Goal: Transaction & Acquisition: Purchase product/service

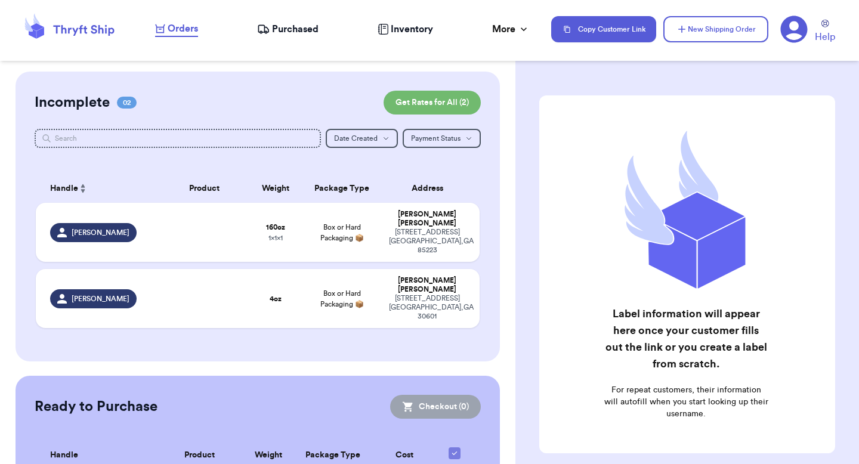
click at [768, 35] on div "Copy Customer Link New Shipping Order Help" at bounding box center [698, 29] width 294 height 29
click at [783, 30] on icon at bounding box center [794, 29] width 27 height 27
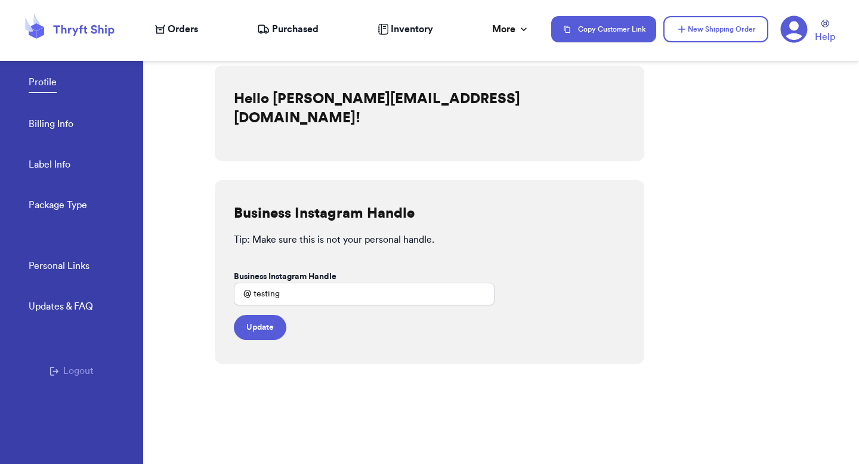
click at [59, 375] on button "Logout" at bounding box center [72, 371] width 44 height 14
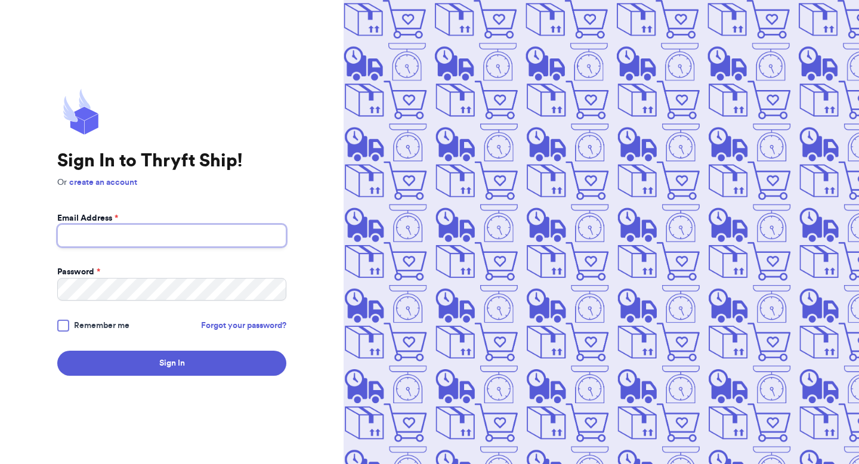
click at [112, 244] on input "Email Address *" at bounding box center [171, 235] width 229 height 23
type input "[PERSON_NAME][EMAIL_ADDRESS][DOMAIN_NAME]"
click at [57, 351] on button "Sign In" at bounding box center [171, 363] width 229 height 25
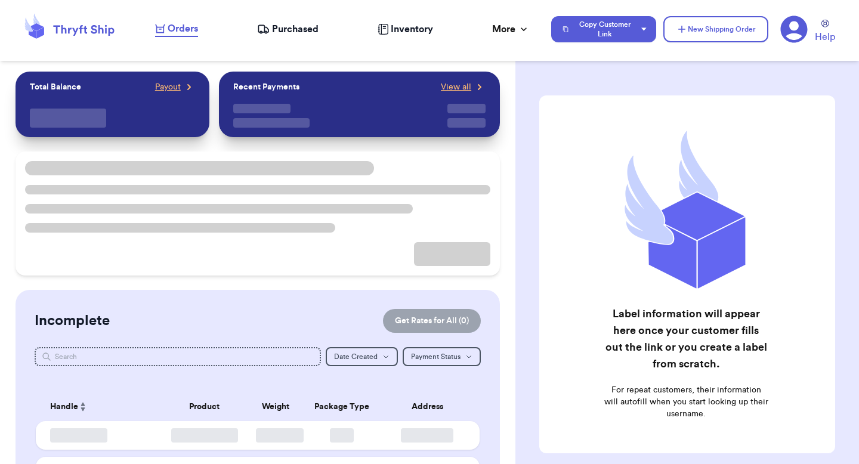
checkbox input "false"
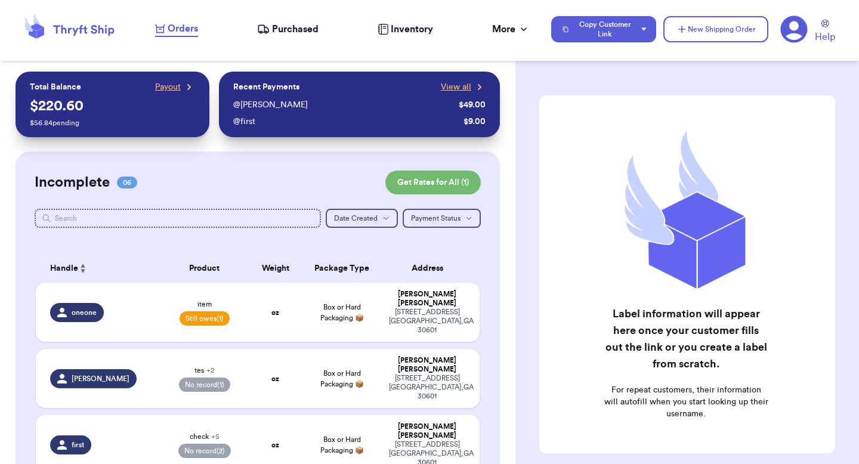
click at [792, 20] on icon at bounding box center [794, 29] width 27 height 27
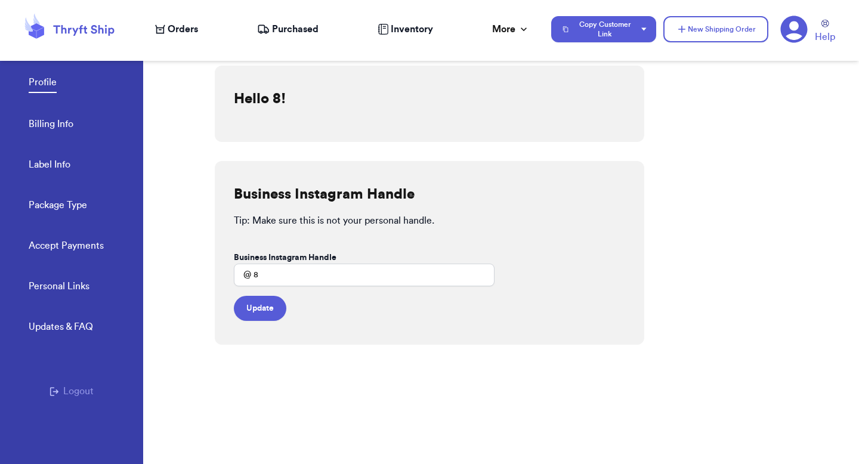
click at [51, 239] on link "Accept Payments" at bounding box center [66, 247] width 75 height 17
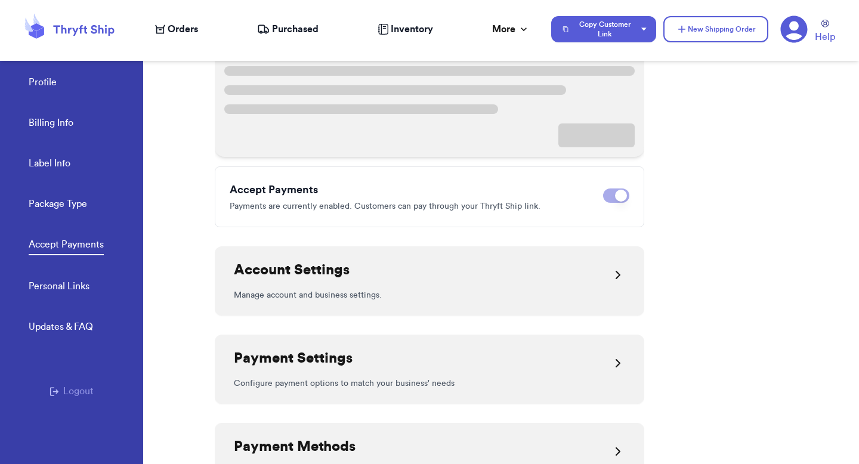
scroll to position [201, 0]
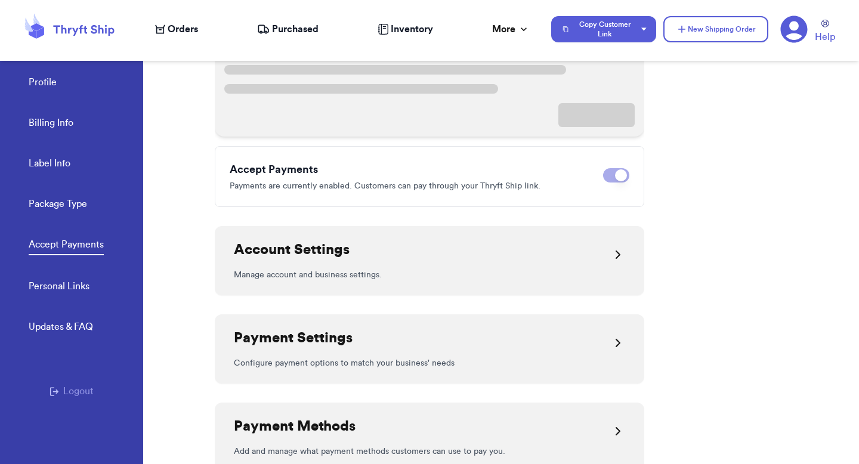
click at [294, 253] on h2 "Account Settings" at bounding box center [292, 249] width 116 height 19
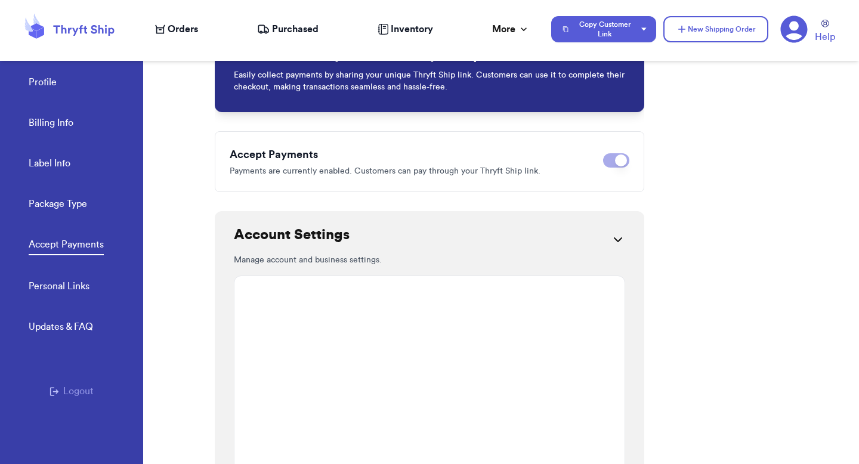
scroll to position [80, 0]
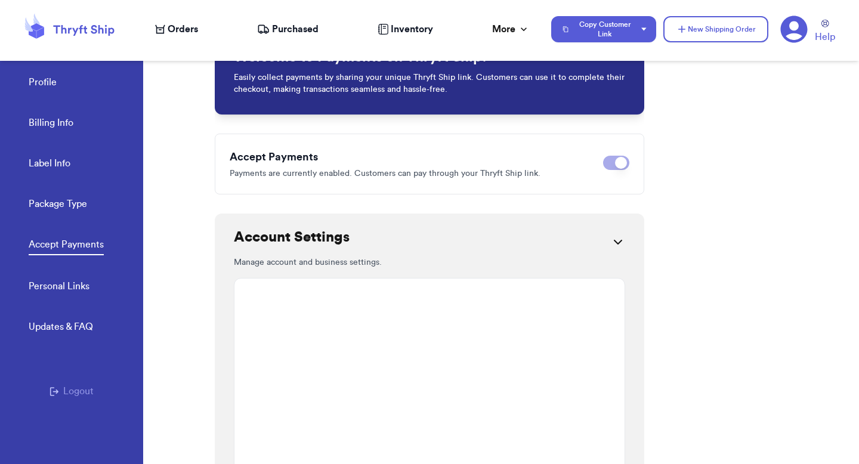
click at [297, 244] on h2 "Account Settings" at bounding box center [292, 237] width 116 height 19
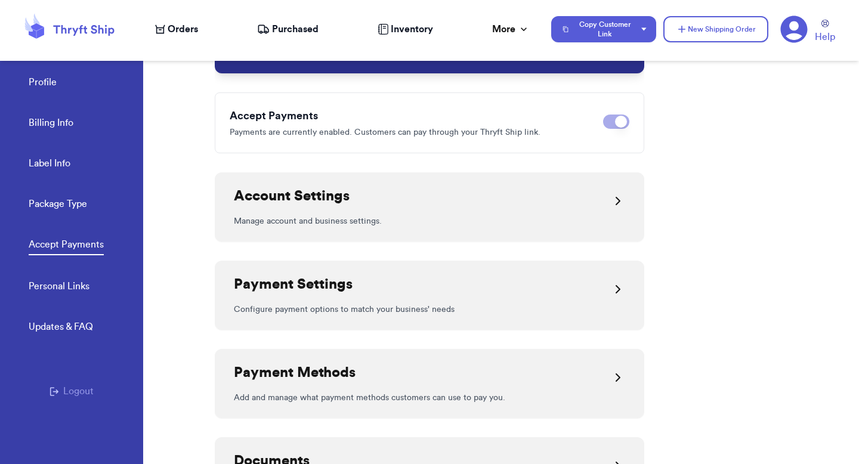
scroll to position [135, 0]
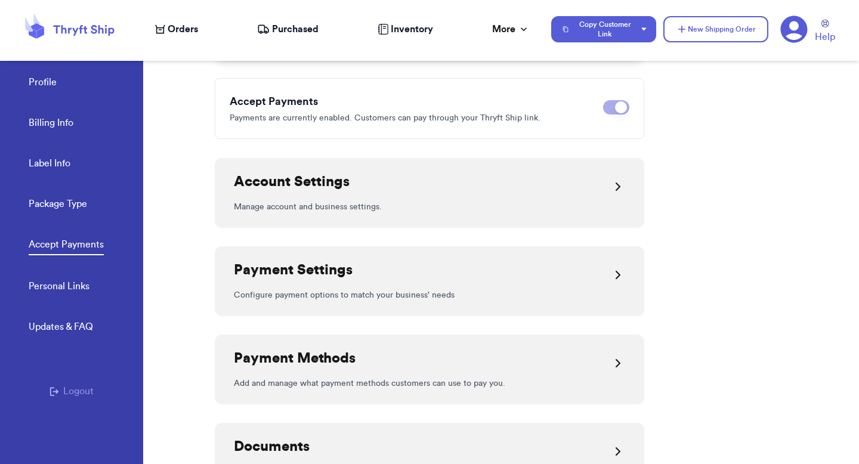
click at [295, 269] on h2 "Payment Settings" at bounding box center [293, 270] width 119 height 19
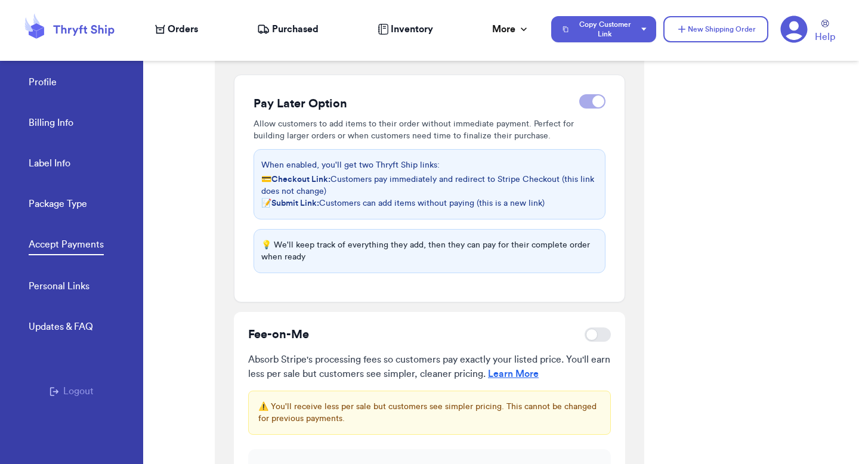
scroll to position [383, 0]
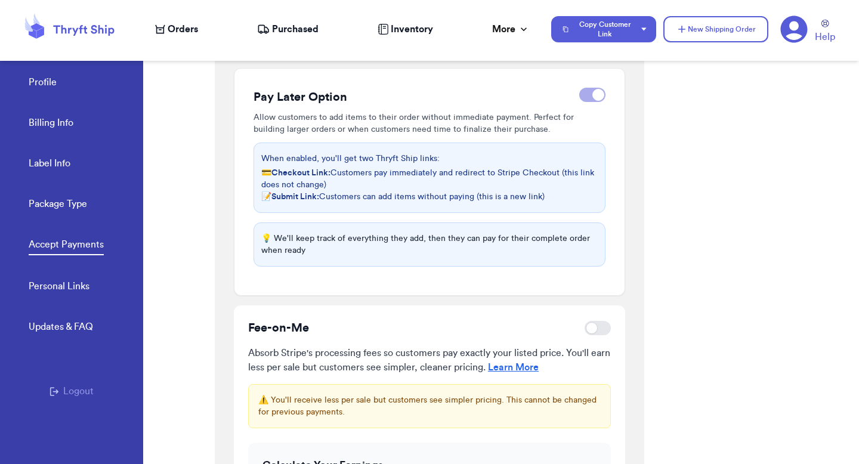
click at [539, 369] on link "Learn More" at bounding box center [513, 368] width 51 height 10
click at [48, 82] on link "Profile" at bounding box center [43, 83] width 28 height 17
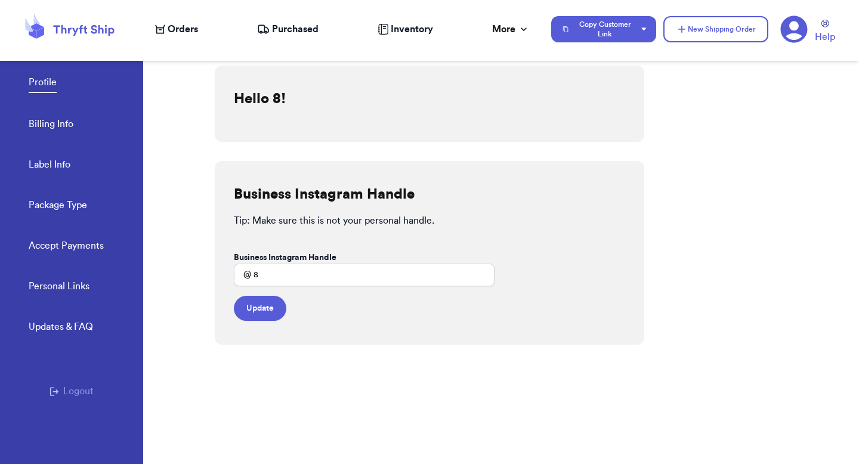
click at [49, 233] on div "Profile Billing Info Label Info Package Type Accept Payments" at bounding box center [86, 160] width 115 height 237
click at [56, 260] on div "Profile Billing Info Label Info Package Type Accept Payments" at bounding box center [86, 160] width 115 height 237
click at [44, 162] on link "Label Info" at bounding box center [50, 166] width 42 height 17
select select "GA"
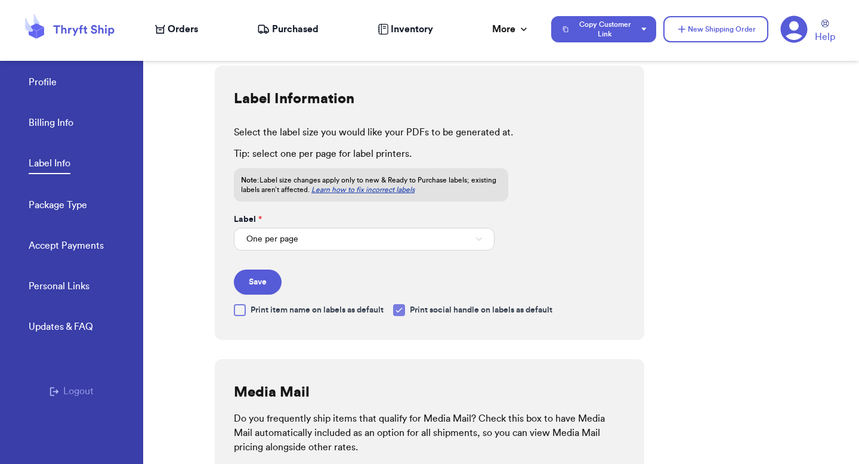
click at [55, 125] on link "Billing Info" at bounding box center [51, 124] width 45 height 17
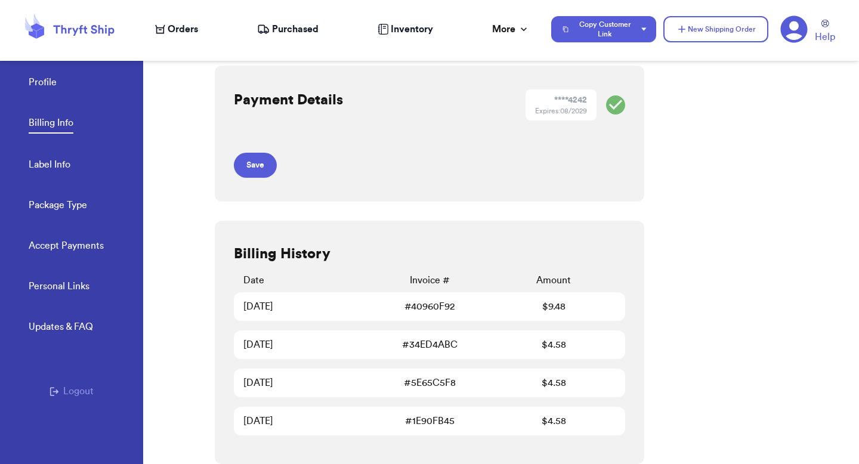
click at [57, 242] on link "Accept Payments" at bounding box center [66, 247] width 75 height 17
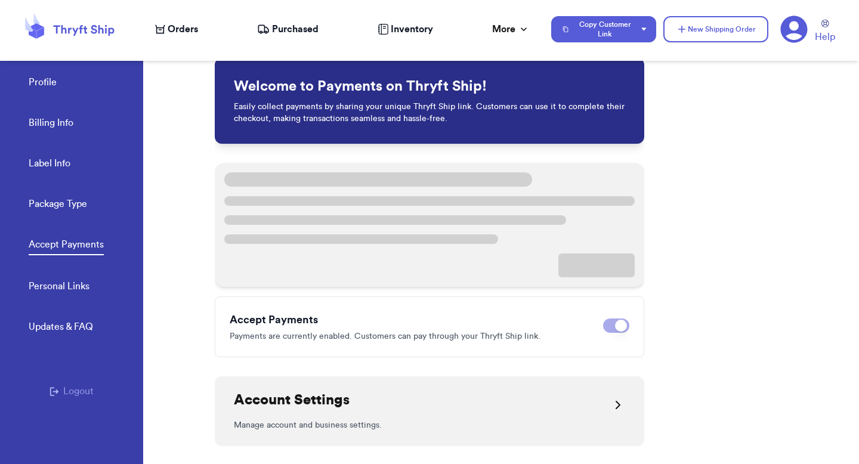
scroll to position [165, 0]
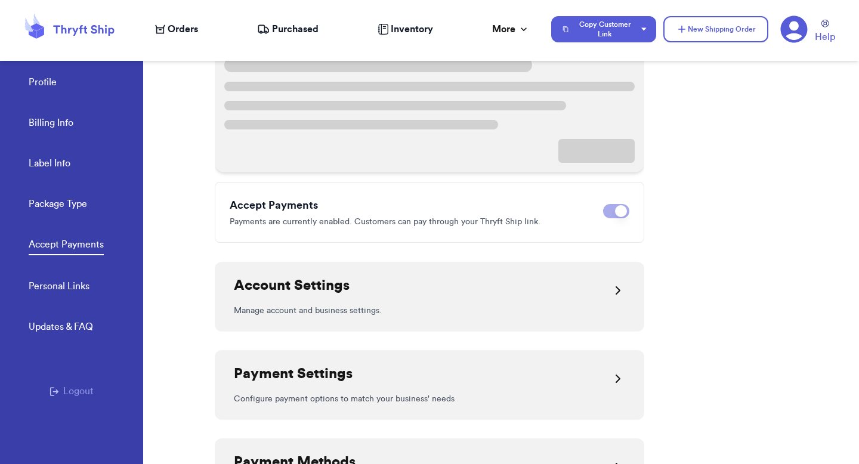
click at [303, 307] on p "Manage account and business settings." at bounding box center [429, 311] width 391 height 12
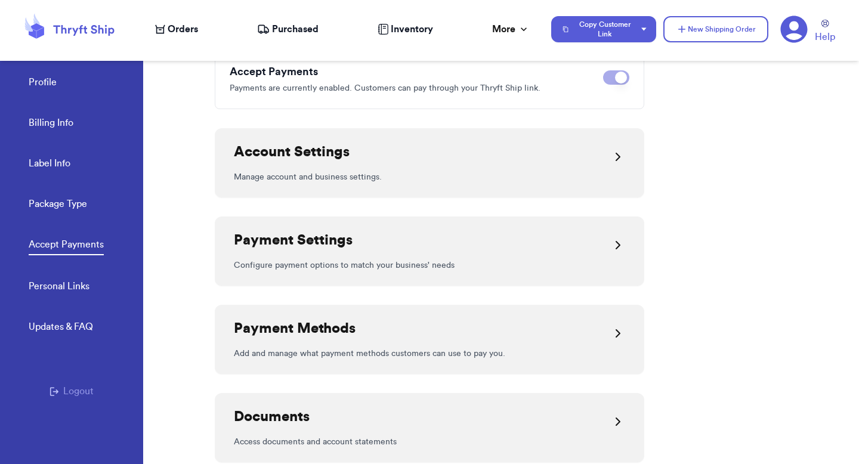
click at [304, 283] on div "Payment Settings Configure payment options to match your business' needs" at bounding box center [430, 251] width 430 height 69
click at [319, 235] on h2 "Payment Settings" at bounding box center [293, 240] width 119 height 19
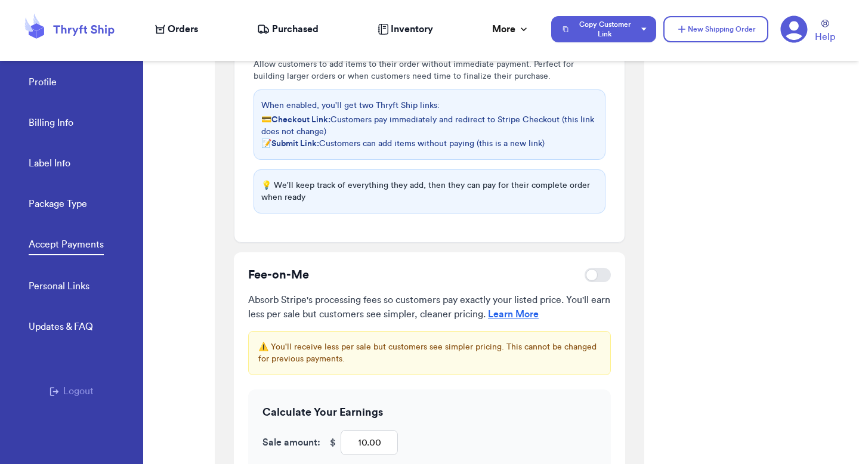
scroll to position [517, 0]
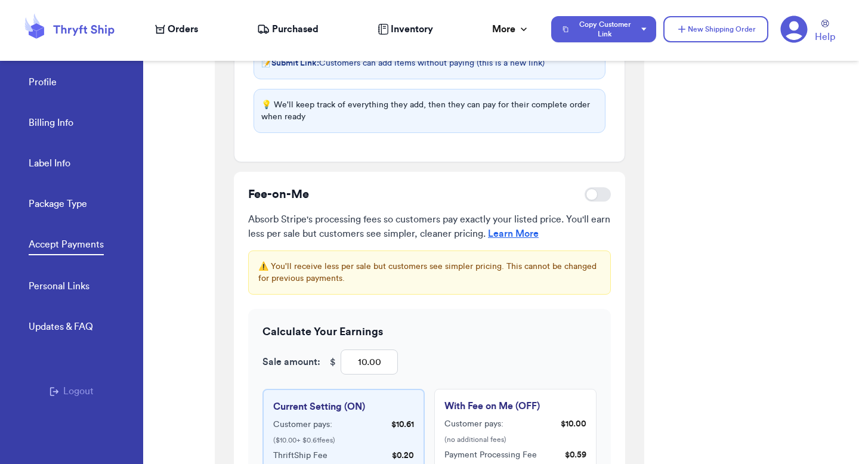
click at [597, 194] on div at bounding box center [592, 195] width 12 height 12
click at [585, 195] on input "checkbox" at bounding box center [584, 195] width 1 height 1
checkbox input "true"
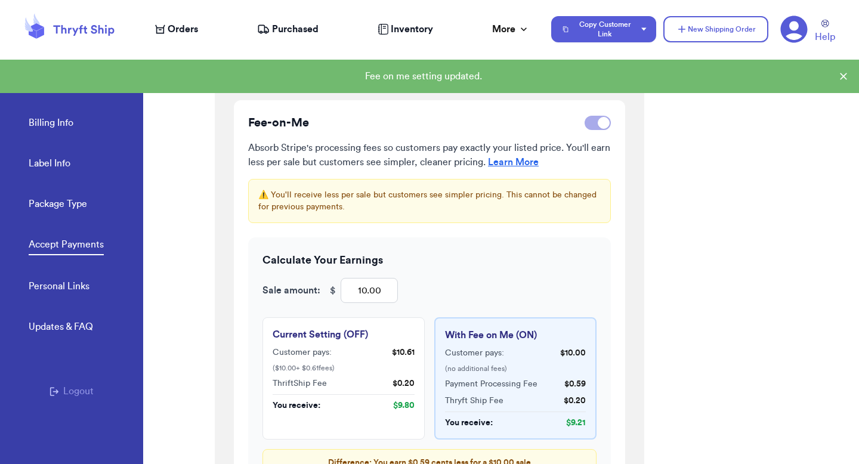
scroll to position [616, 0]
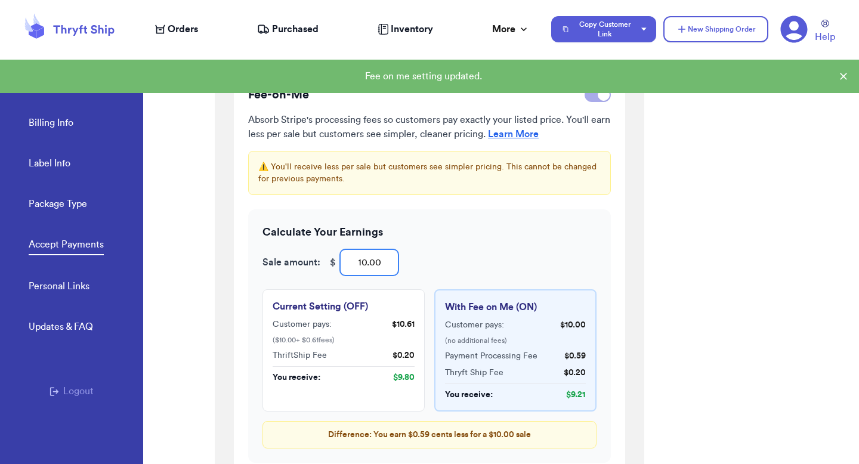
click at [369, 257] on input "10.00" at bounding box center [369, 262] width 57 height 25
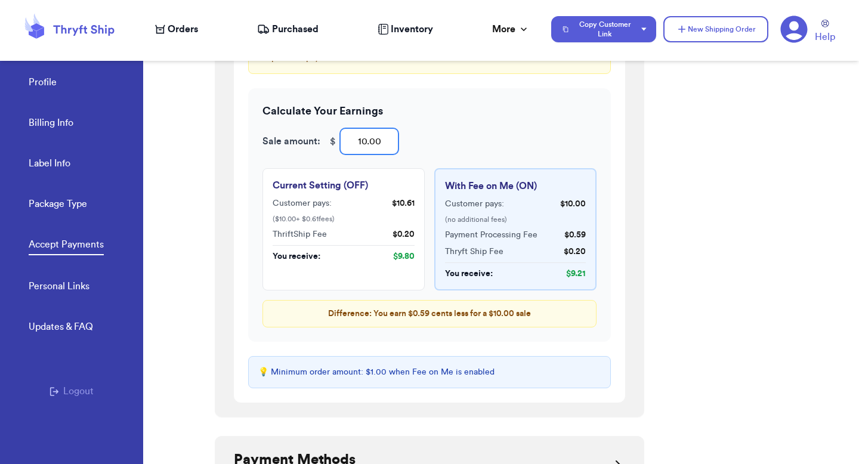
scroll to position [734, 0]
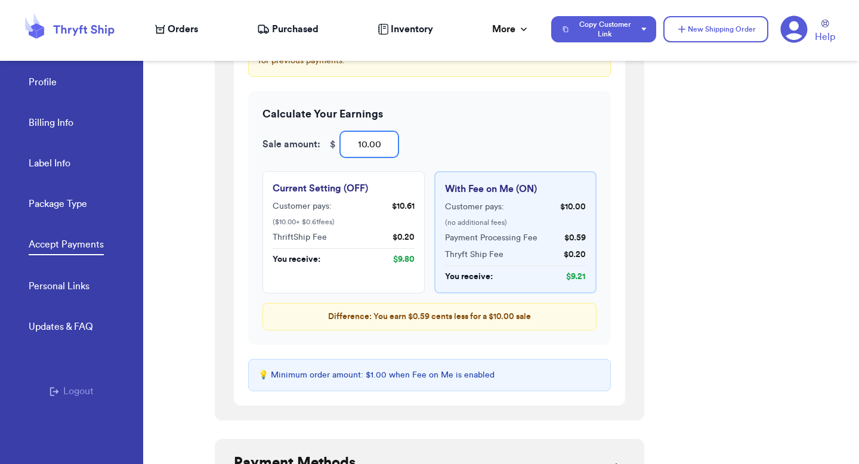
type input "0"
type input "1"
click at [666, 221] on div "Welcome to Payments on Thryft Ship! Easily collect payments by sharing your uni…" at bounding box center [537, 253] width 644 height 422
click at [630, 32] on button "Copy Customer Link" at bounding box center [603, 29] width 105 height 26
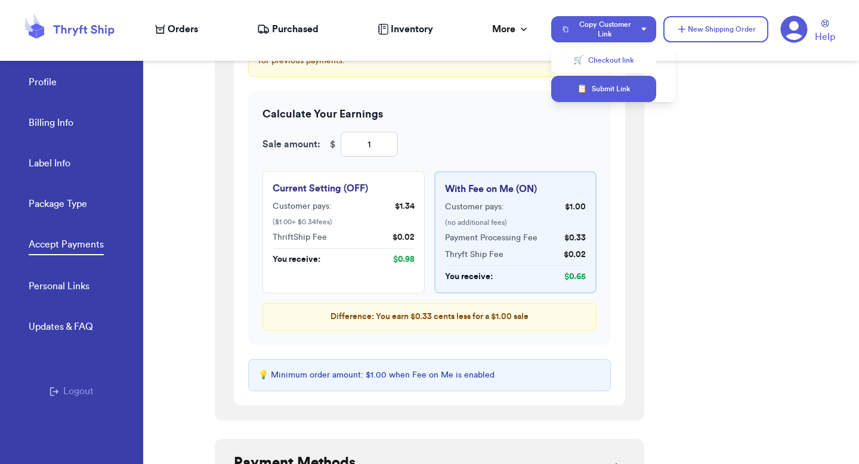
click at [626, 84] on button "📋 Submit Link" at bounding box center [603, 89] width 105 height 26
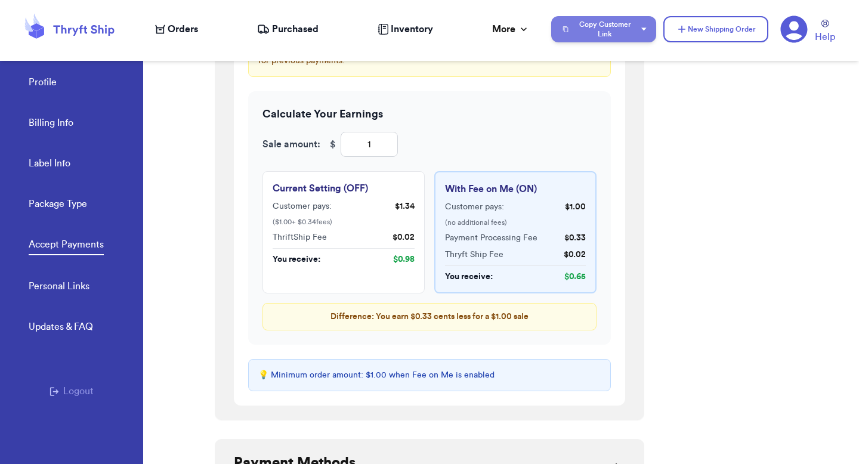
click at [608, 30] on button "Copy Customer Link" at bounding box center [603, 29] width 105 height 26
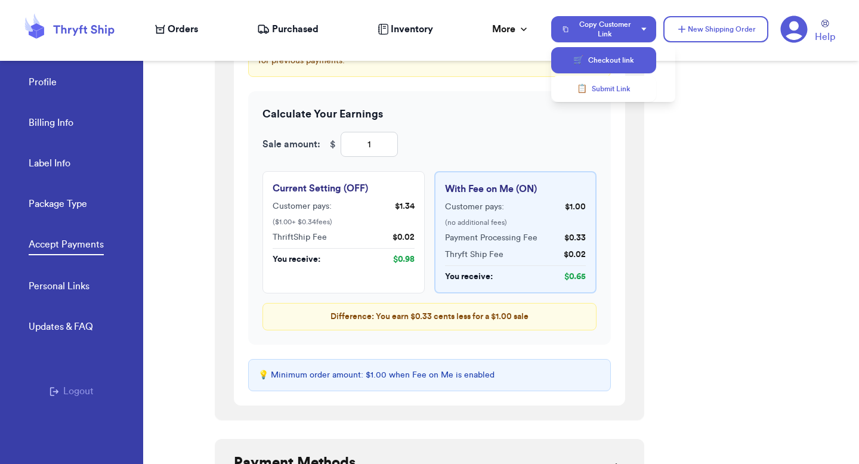
drag, startPoint x: 613, startPoint y: 85, endPoint x: 613, endPoint y: 59, distance: 25.7
click at [613, 59] on div "🛒 Checkout link 📋 Submit Link" at bounding box center [613, 73] width 124 height 57
click at [613, 59] on button "🛒 Checkout link" at bounding box center [603, 60] width 105 height 26
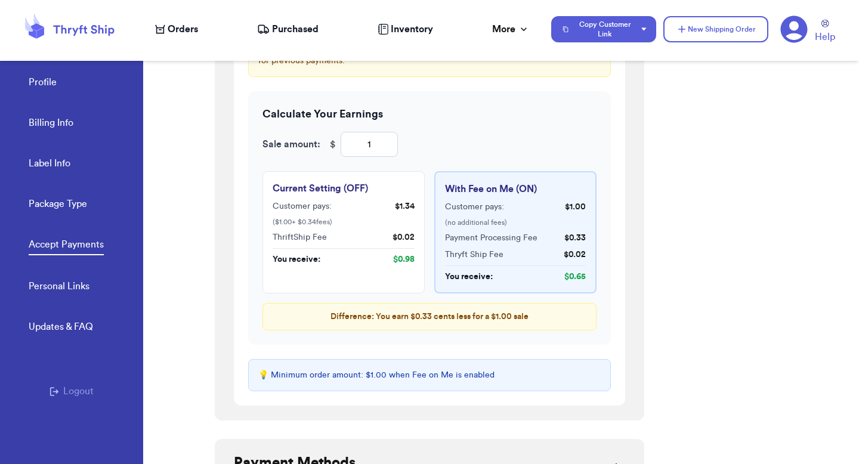
click at [171, 33] on span "Orders" at bounding box center [183, 29] width 30 height 14
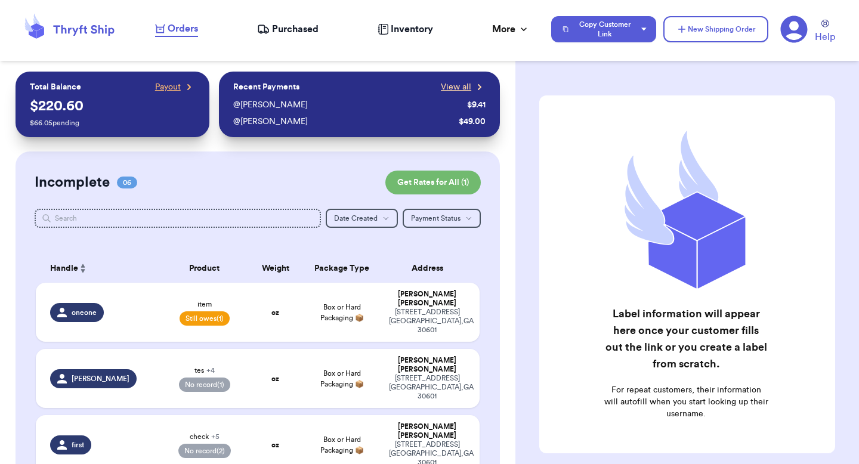
click at [458, 91] on span "View all" at bounding box center [456, 87] width 30 height 12
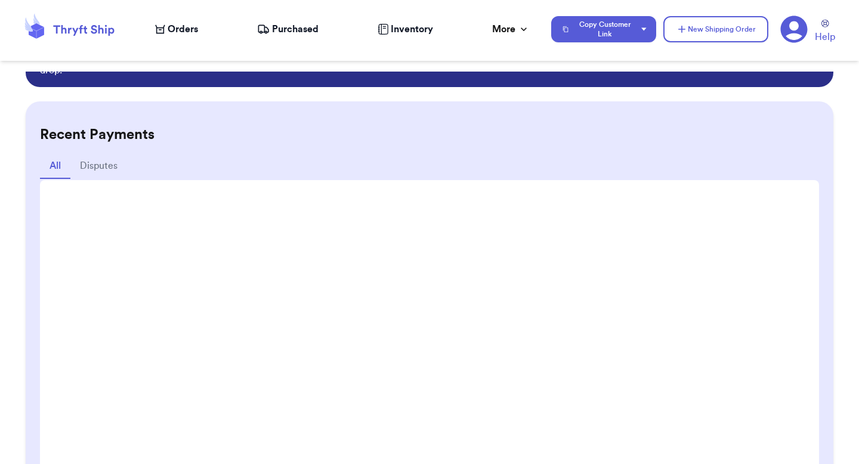
scroll to position [74, 0]
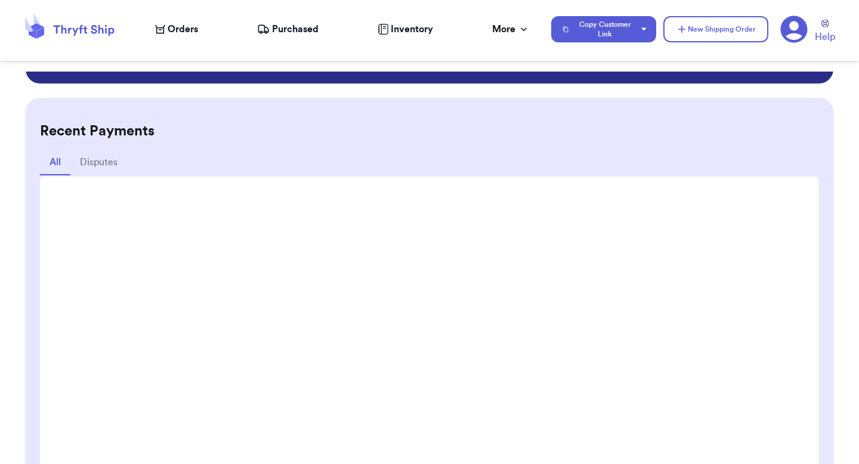
click at [798, 21] on icon at bounding box center [794, 29] width 27 height 27
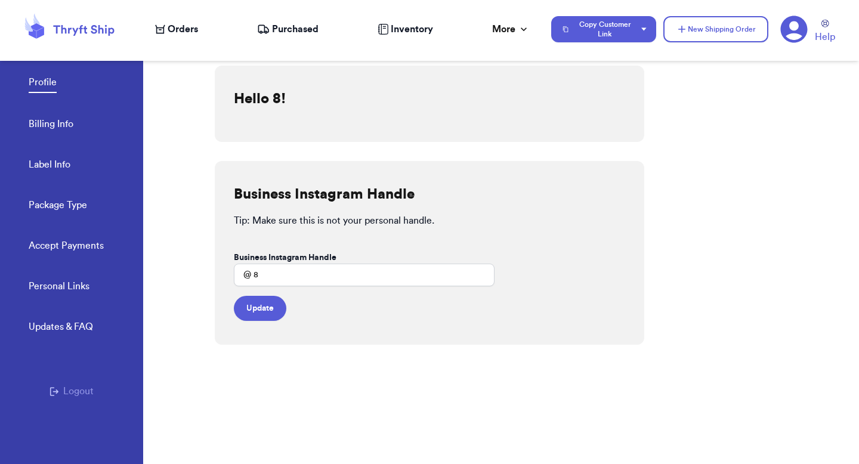
click at [91, 243] on link "Accept Payments" at bounding box center [66, 247] width 75 height 17
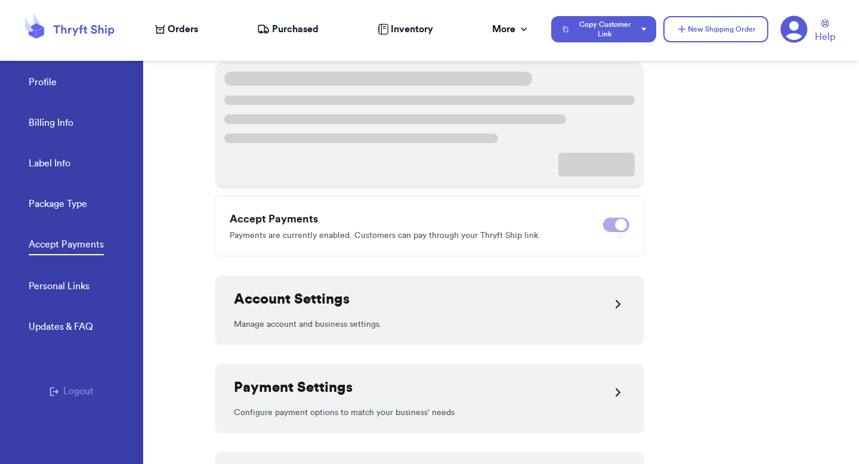
scroll to position [166, 0]
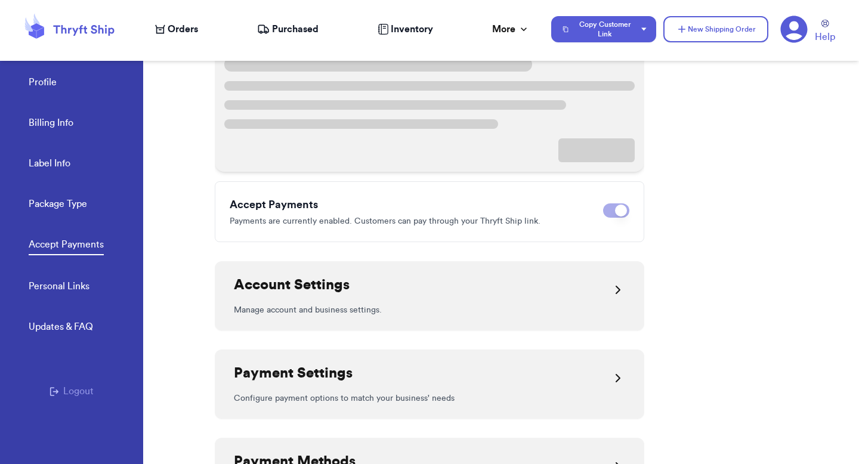
click at [305, 376] on h2 "Payment Settings" at bounding box center [293, 373] width 119 height 19
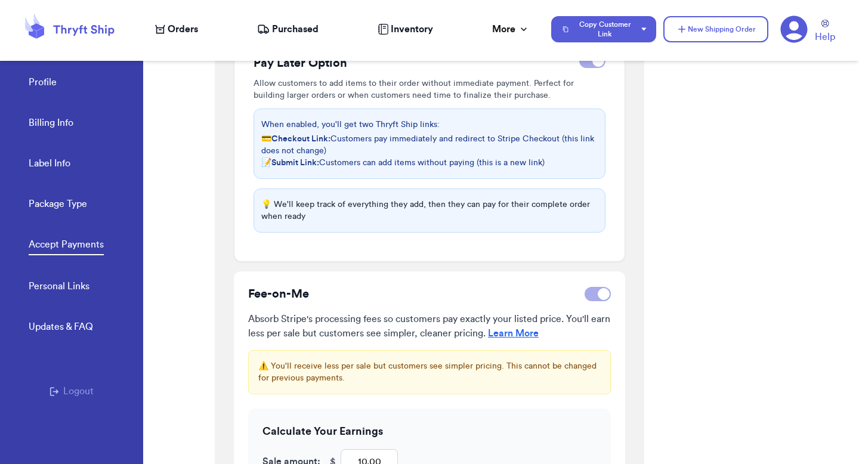
scroll to position [426, 0]
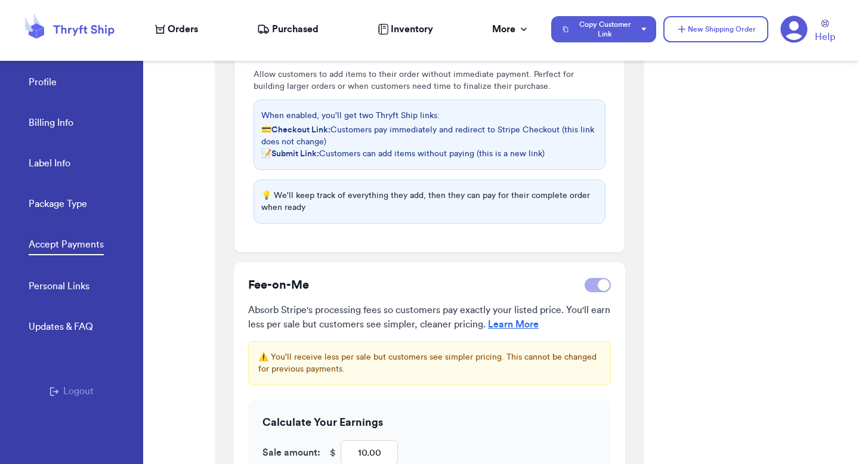
click at [598, 282] on div at bounding box center [604, 285] width 12 height 12
click at [585, 285] on input "checkbox" at bounding box center [584, 285] width 1 height 1
checkbox input "false"
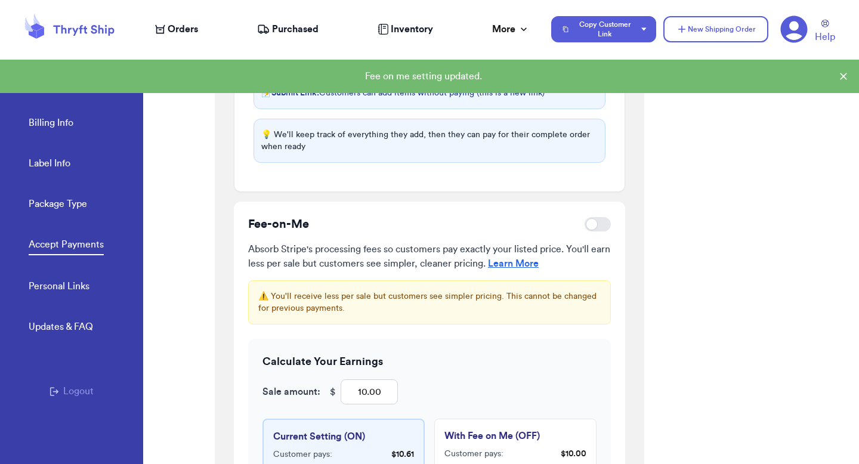
scroll to position [495, 0]
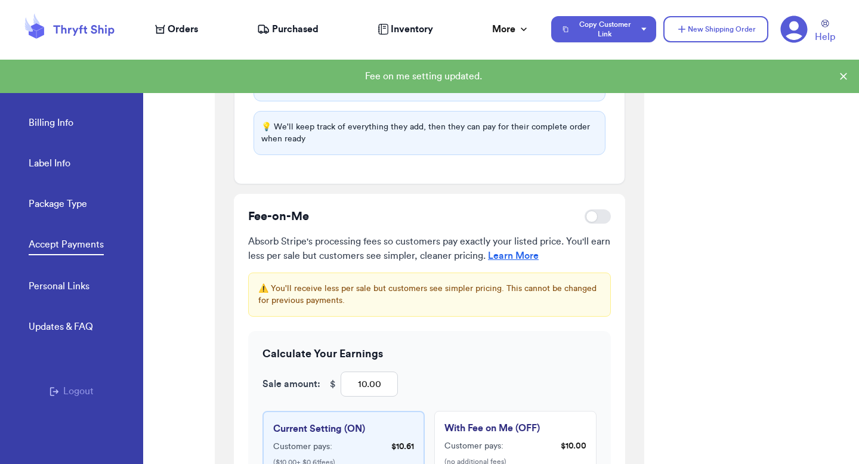
click at [661, 260] on div "Welcome to Payments on Thryft Ship! Easily collect payments by sharing your uni…" at bounding box center [537, 253] width 644 height 422
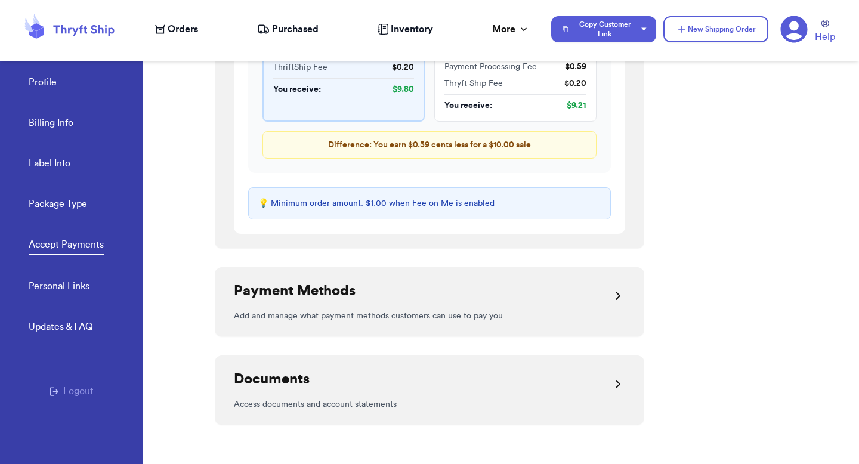
scroll to position [903, 0]
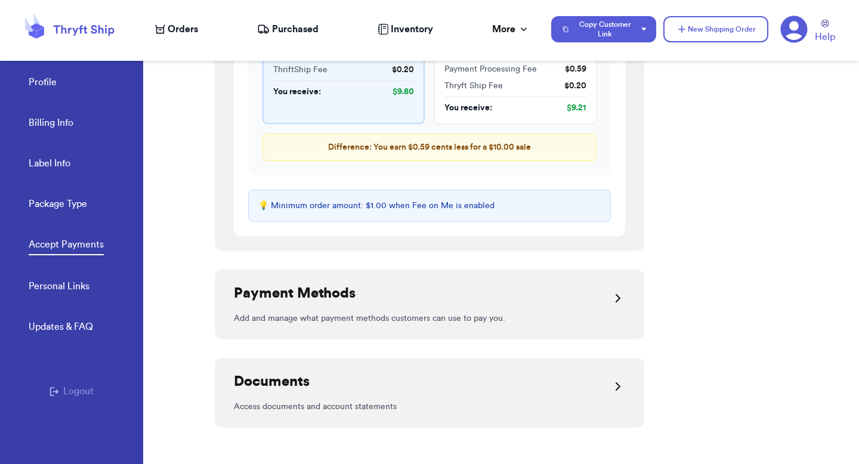
click at [400, 298] on div "Payment Methods" at bounding box center [429, 298] width 391 height 29
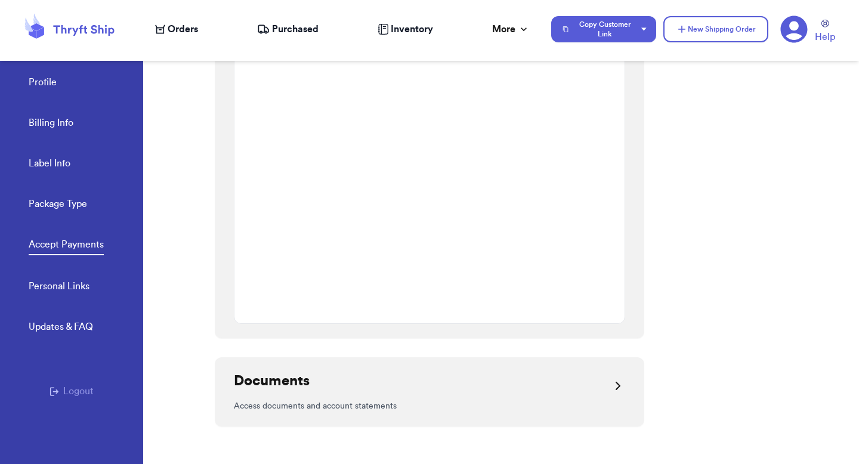
scroll to position [1246, 0]
click at [379, 381] on div "Documents" at bounding box center [429, 380] width 391 height 29
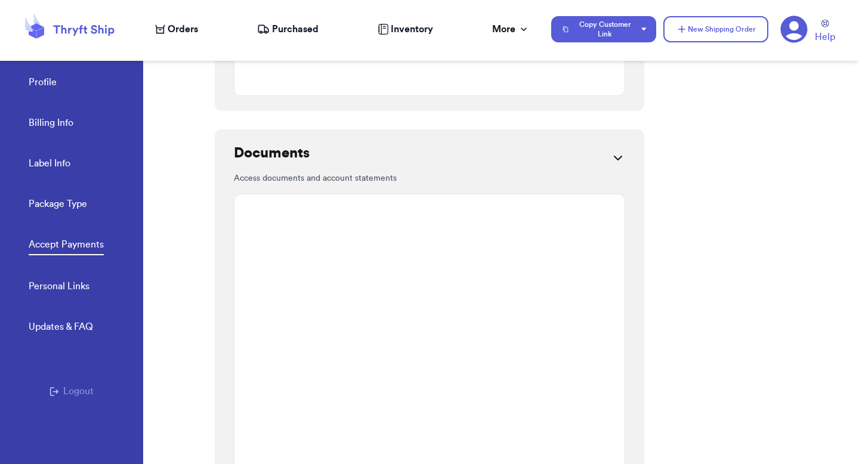
click at [528, 156] on div "Documents" at bounding box center [429, 158] width 391 height 29
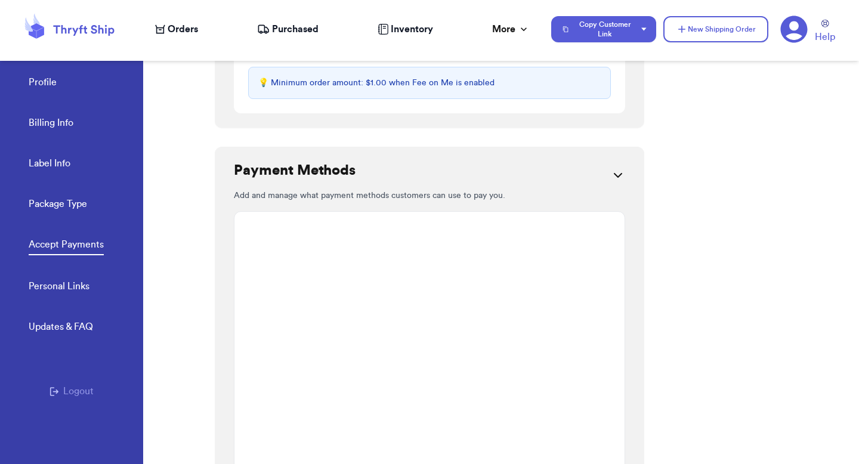
click at [528, 156] on div "Payment Methods Add and manage what payment methods customers can use to pay yo…" at bounding box center [430, 350] width 430 height 407
click at [519, 163] on div "Payment Methods" at bounding box center [429, 175] width 391 height 29
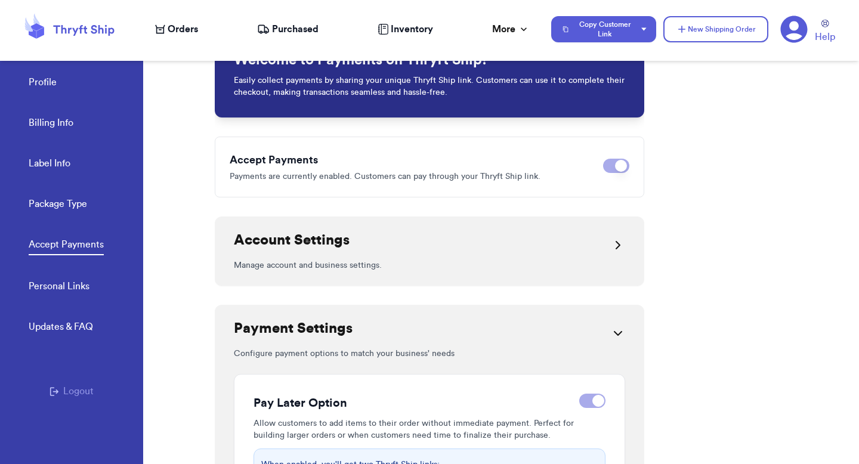
scroll to position [73, 0]
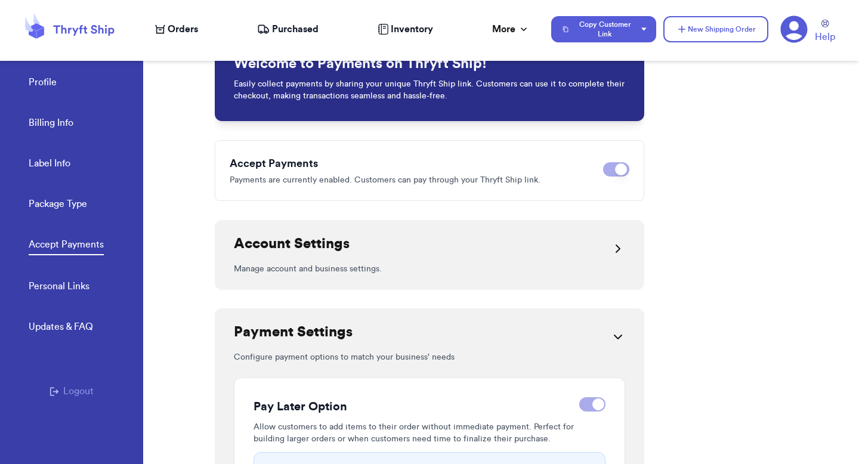
click at [391, 326] on div "Payment Settings" at bounding box center [429, 337] width 391 height 29
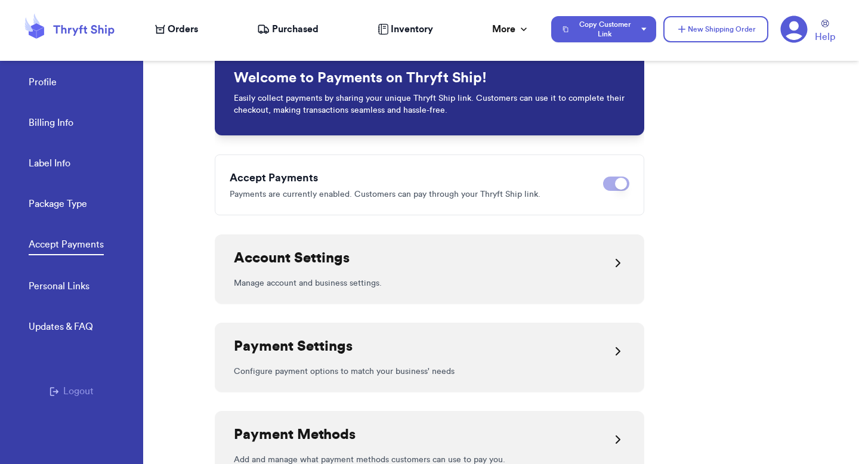
scroll to position [21, 0]
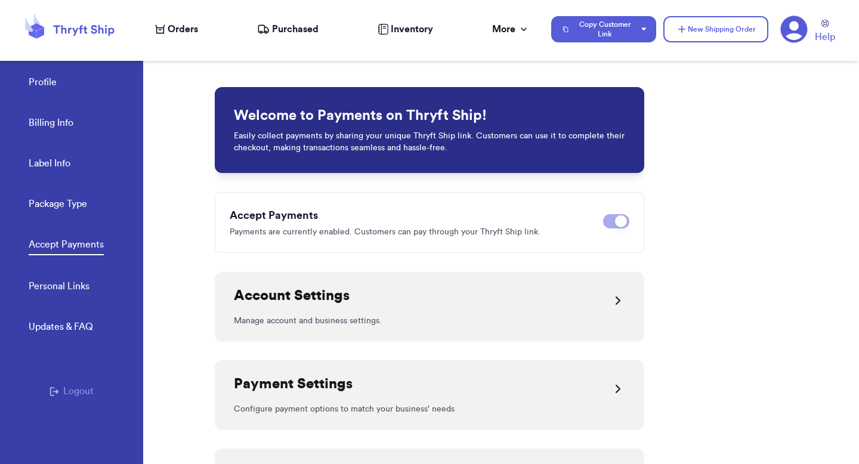
click at [331, 294] on h2 "Account Settings" at bounding box center [292, 295] width 116 height 19
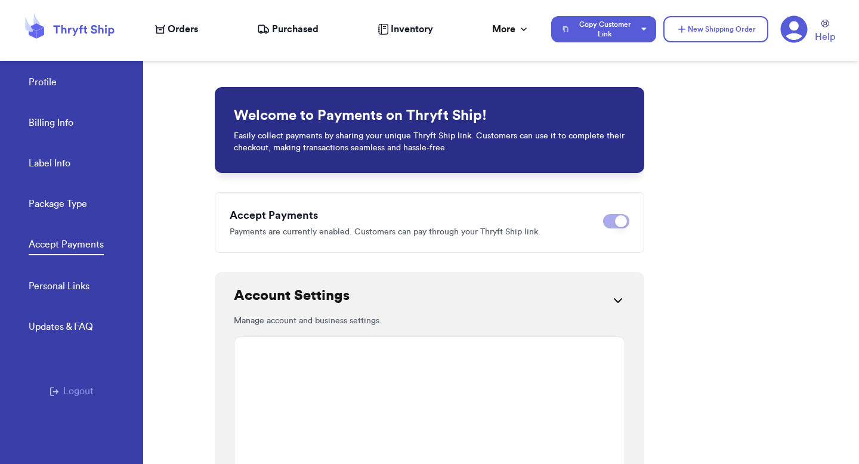
click at [330, 292] on h2 "Account Settings" at bounding box center [292, 295] width 116 height 19
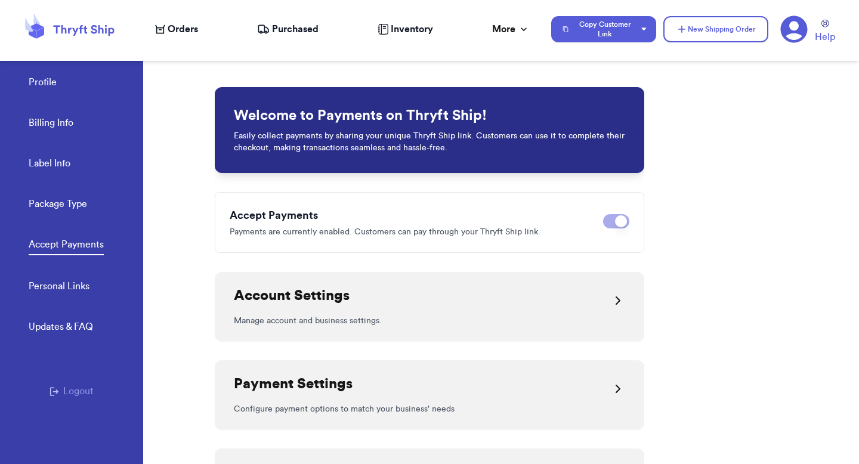
click at [371, 311] on div "Account Settings" at bounding box center [429, 300] width 391 height 29
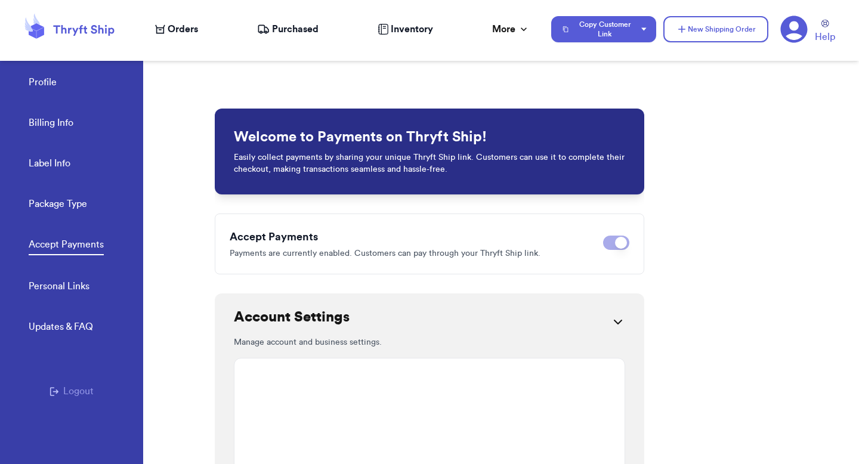
scroll to position [6, 0]
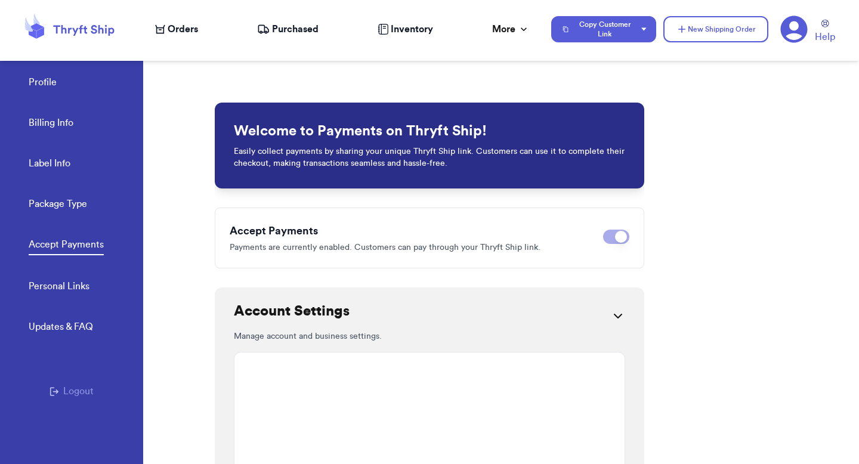
click at [613, 314] on icon at bounding box center [618, 316] width 14 height 14
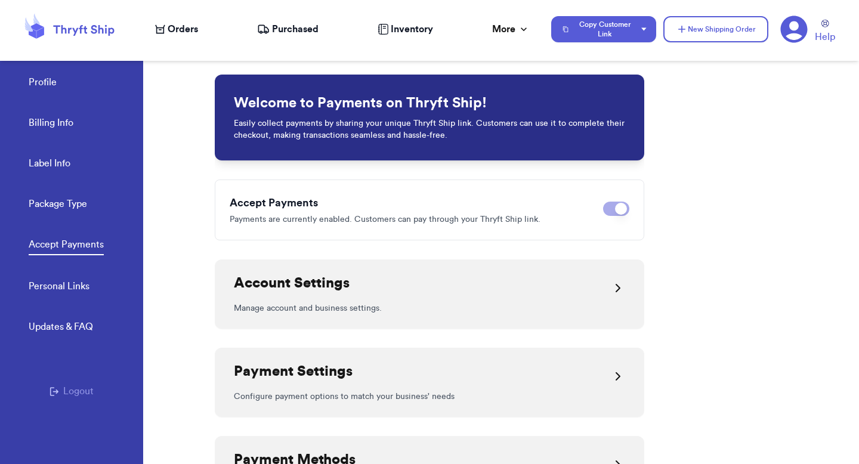
scroll to position [0, 0]
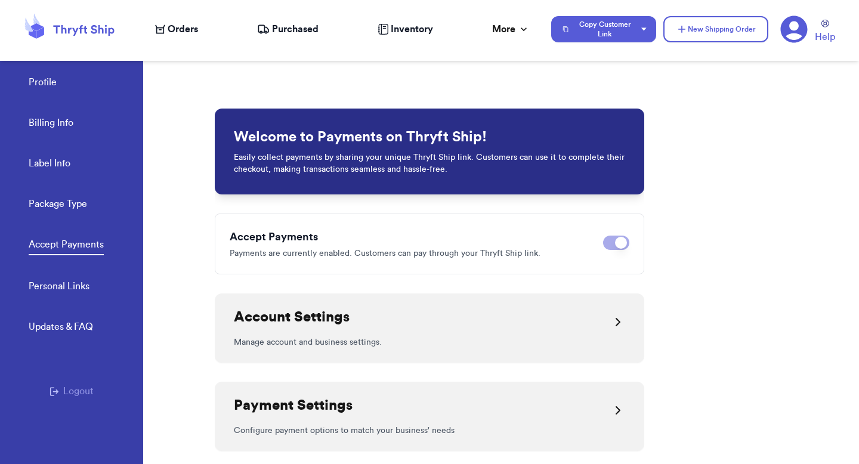
click at [397, 316] on div "Account Settings" at bounding box center [429, 322] width 391 height 29
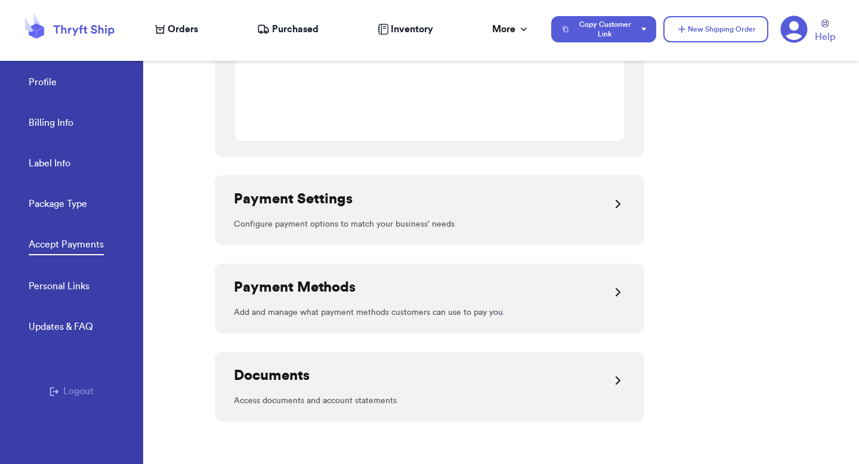
scroll to position [579, 0]
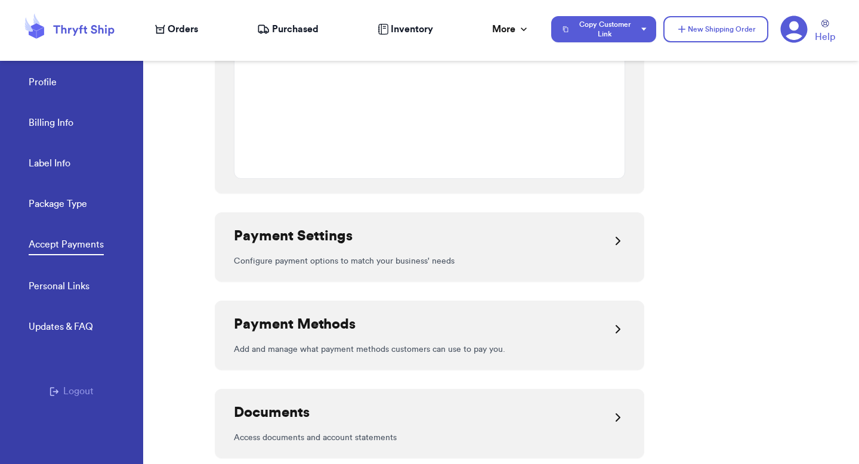
click at [419, 230] on div "Payment Settings" at bounding box center [429, 241] width 391 height 29
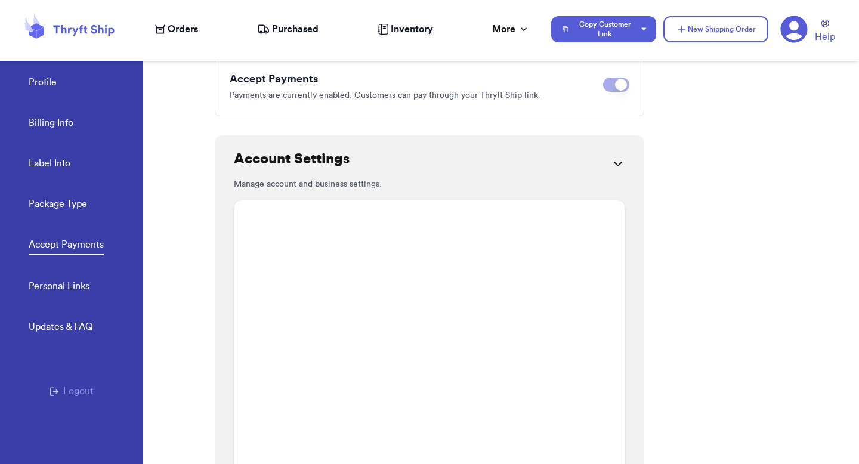
scroll to position [135, 0]
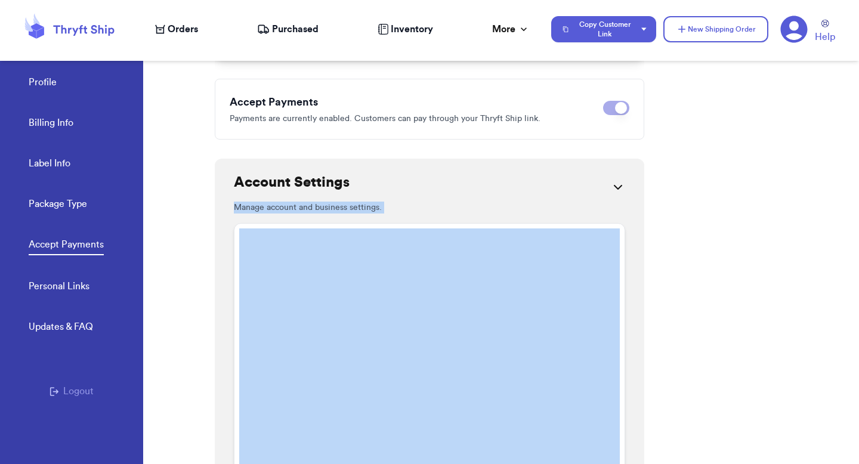
drag, startPoint x: 235, startPoint y: 172, endPoint x: 306, endPoint y: 233, distance: 93.5
click at [56, 141] on div "Profile Billing Info Label Info Package Type Accept Payments Personal Links Upd…" at bounding box center [429, 232] width 859 height 464
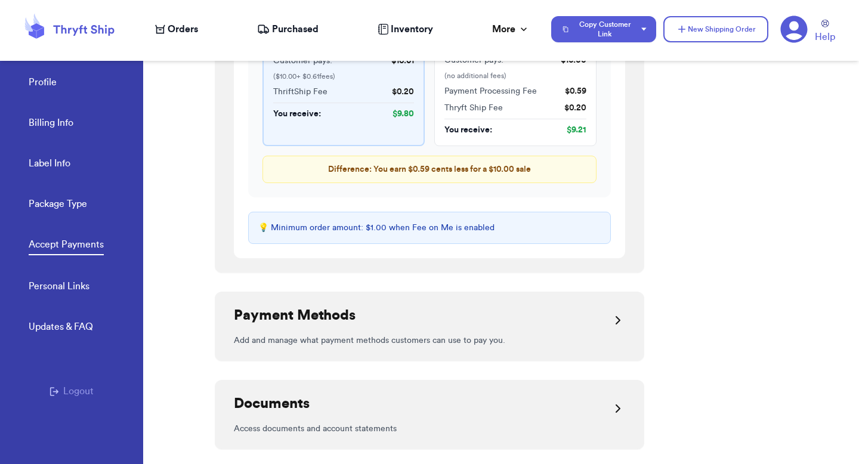
scroll to position [1719, 0]
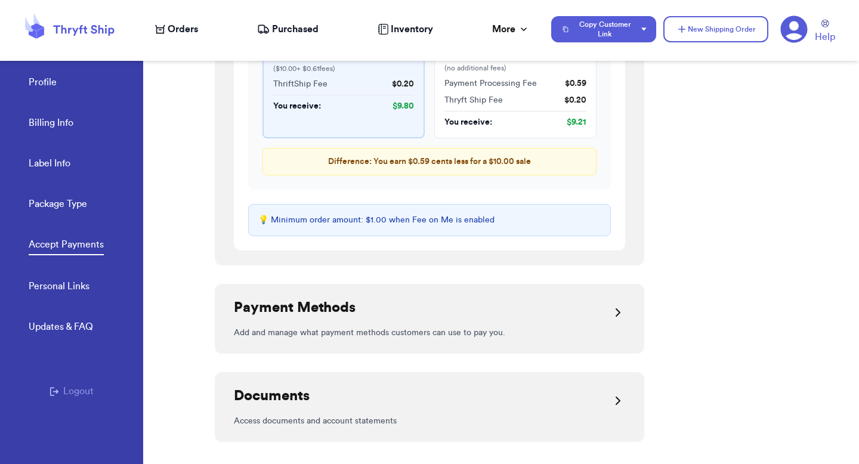
click at [631, 313] on div "Payment Methods Add and manage what payment methods customers can use to pay yo…" at bounding box center [430, 318] width 430 height 69
click at [618, 313] on icon at bounding box center [618, 312] width 14 height 14
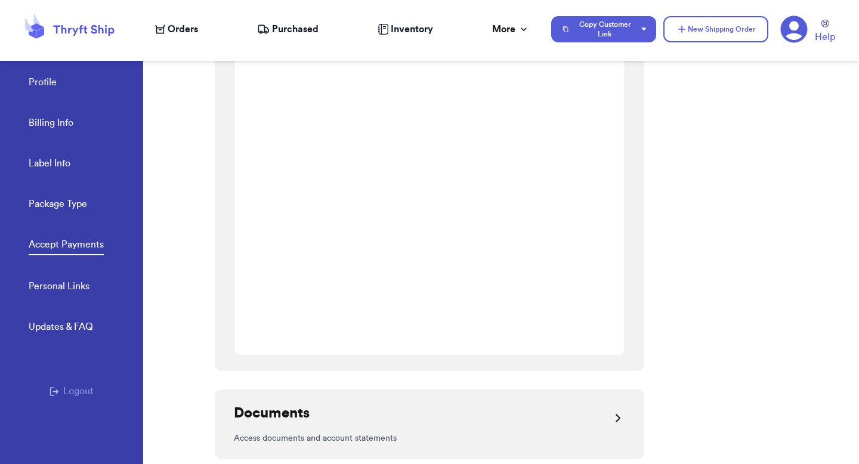
scroll to position [2077, 0]
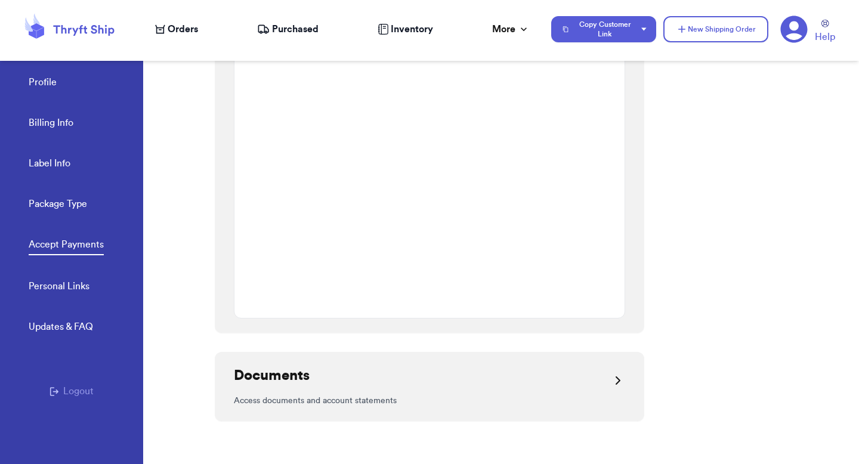
click at [594, 382] on div "Documents" at bounding box center [429, 380] width 391 height 29
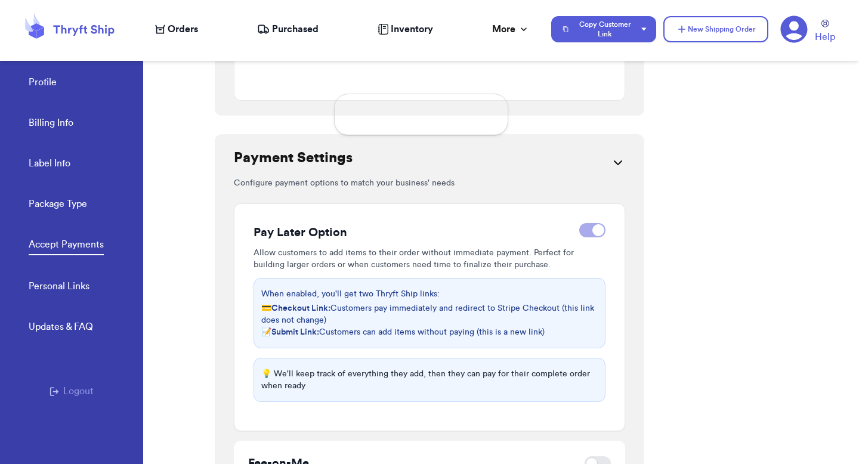
scroll to position [1281, 0]
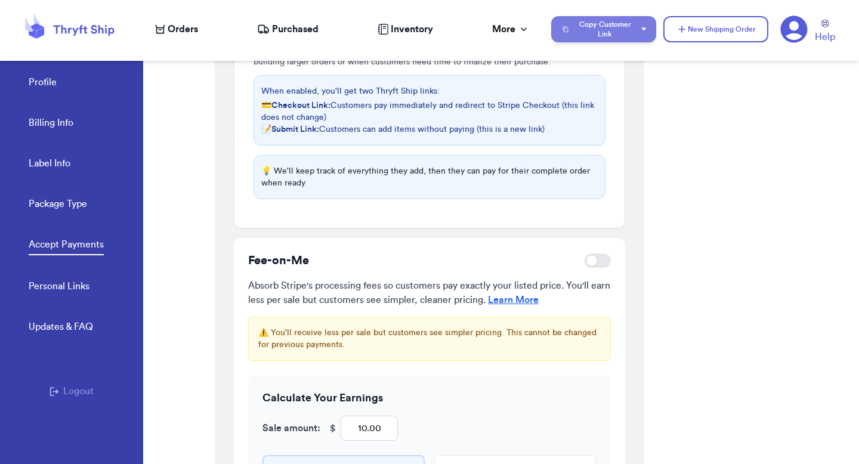
click at [594, 24] on button "Copy Customer Link" at bounding box center [603, 29] width 105 height 26
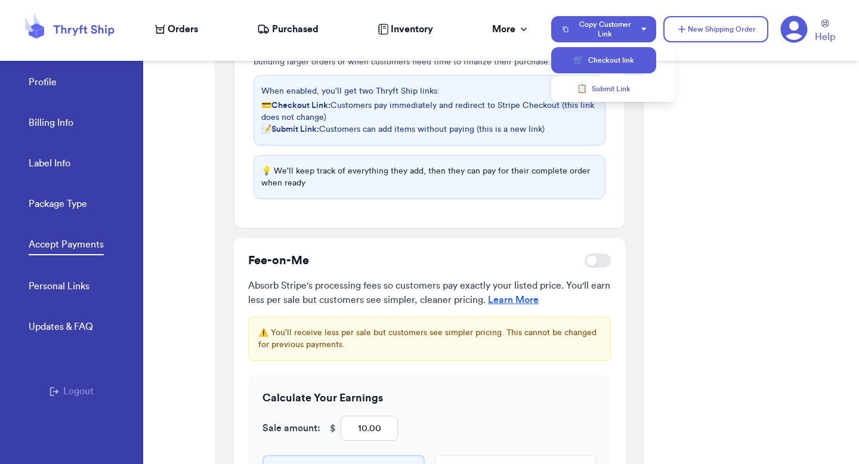
click at [598, 58] on button "🛒 Checkout link" at bounding box center [603, 60] width 105 height 26
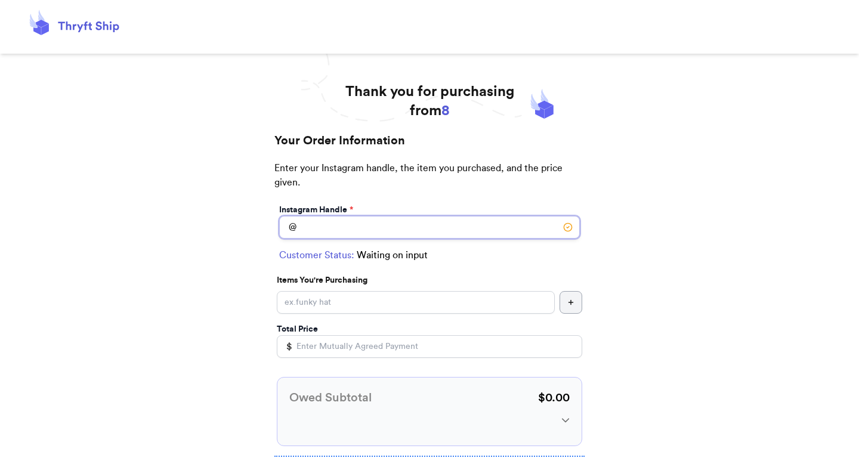
click at [345, 233] on input "Instagram Handle *" at bounding box center [429, 227] width 301 height 23
type input "[PERSON_NAME]"
select select "GA"
type input "[GEOGRAPHIC_DATA]"
type input "30601"
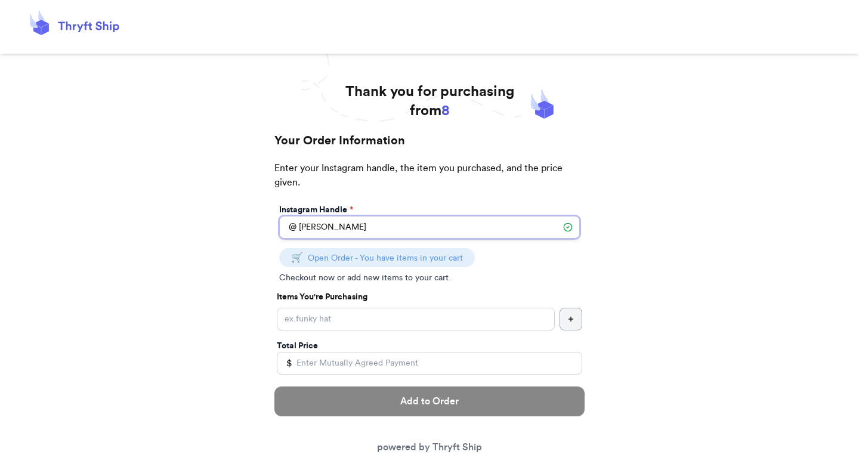
type input "[PERSON_NAME]"
click at [339, 310] on input "Instagram Handle *" at bounding box center [416, 319] width 278 height 23
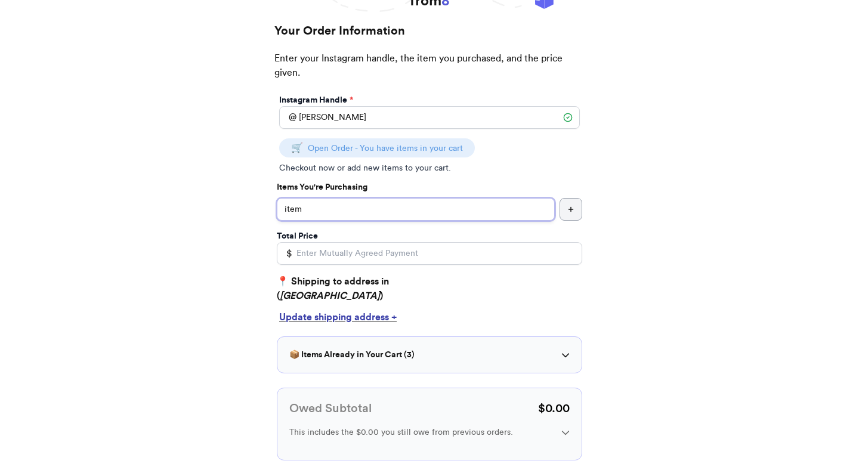
scroll to position [121, 0]
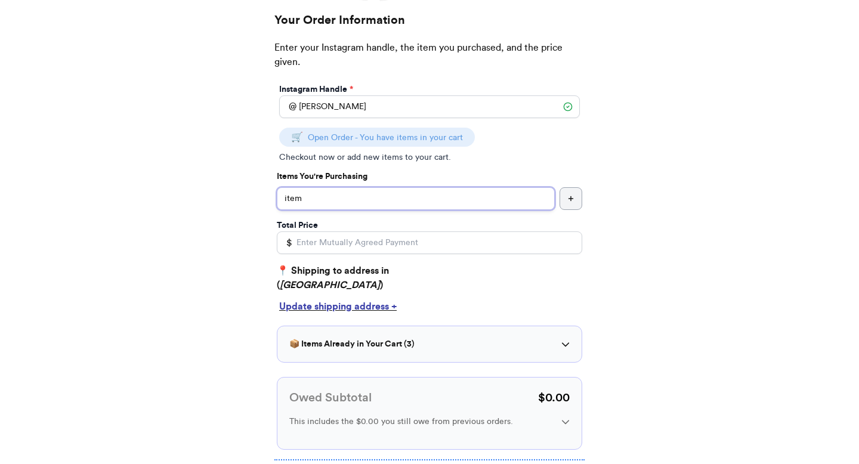
type input "item"
click at [348, 240] on input "Total Price" at bounding box center [429, 243] width 305 height 23
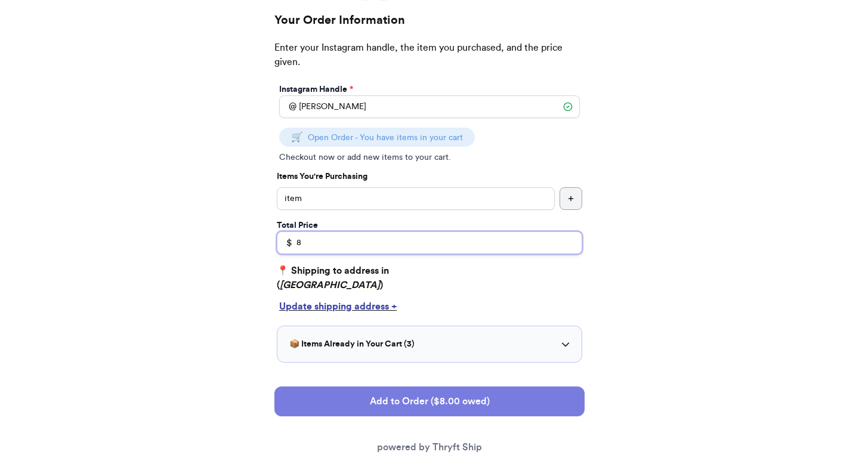
type input "8"
click at [338, 403] on button "Add to Order ($8.00 owed)" at bounding box center [429, 402] width 310 height 30
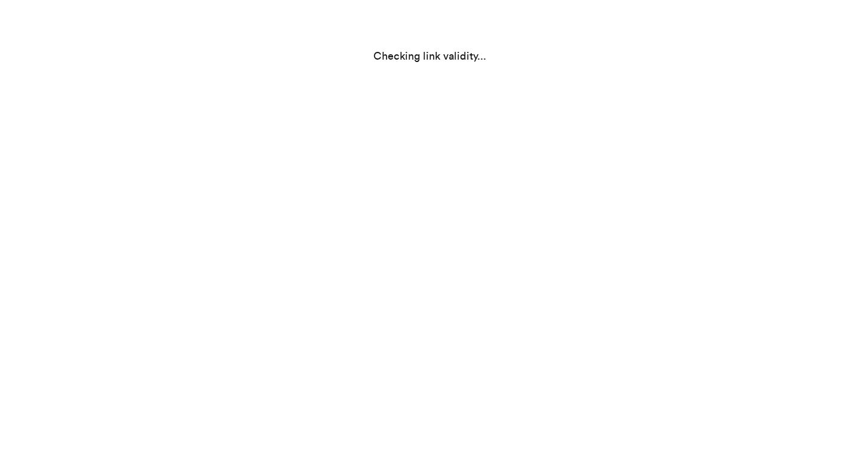
select select "GA"
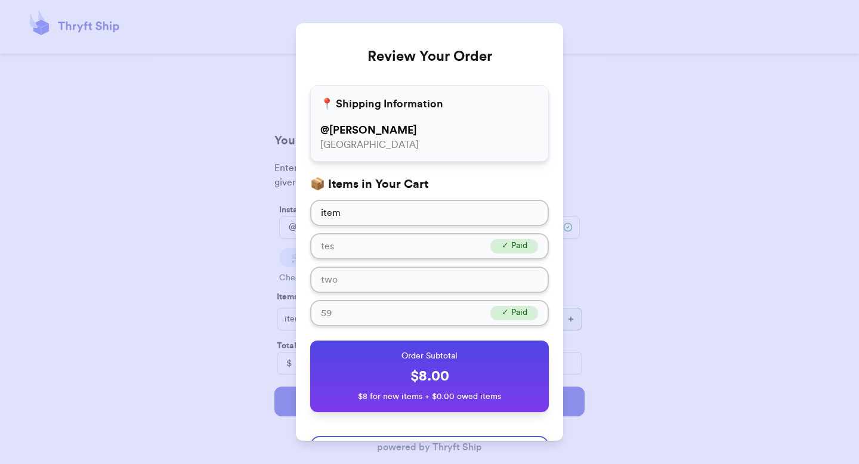
scroll to position [60, 0]
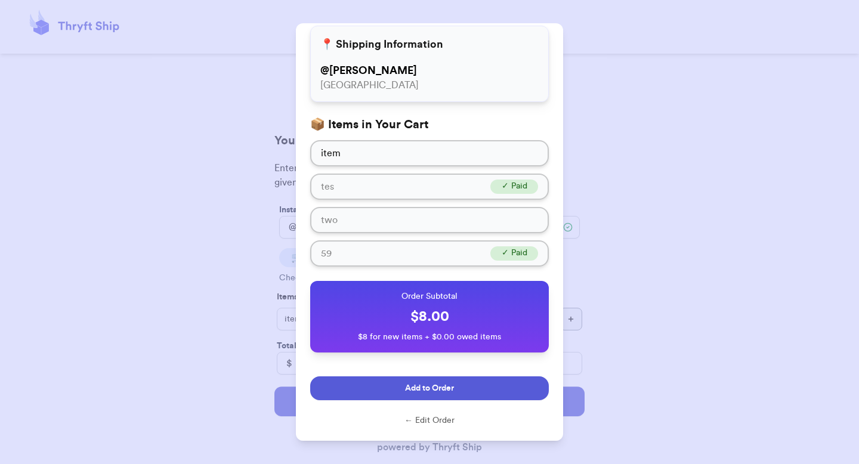
click at [385, 396] on button "Add to Order" at bounding box center [429, 388] width 239 height 24
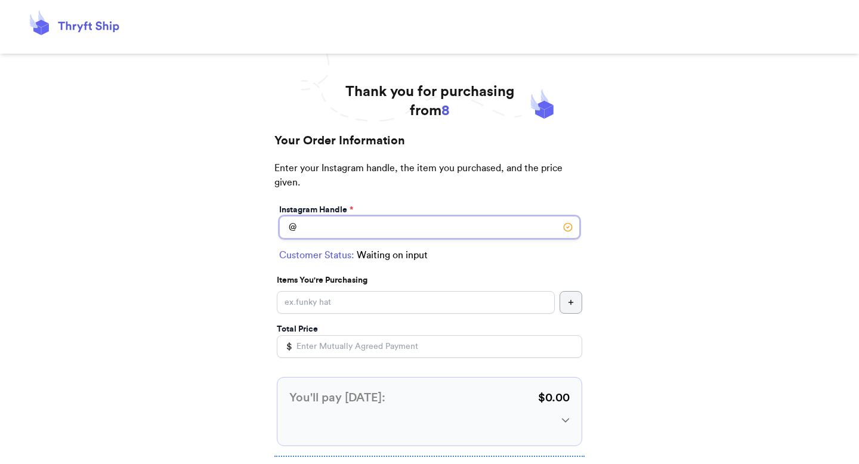
click at [353, 221] on input "Instagram Handle *" at bounding box center [429, 227] width 301 height 23
type input "[PERSON_NAME]"
select select "GA"
type input "[GEOGRAPHIC_DATA]"
type input "30601"
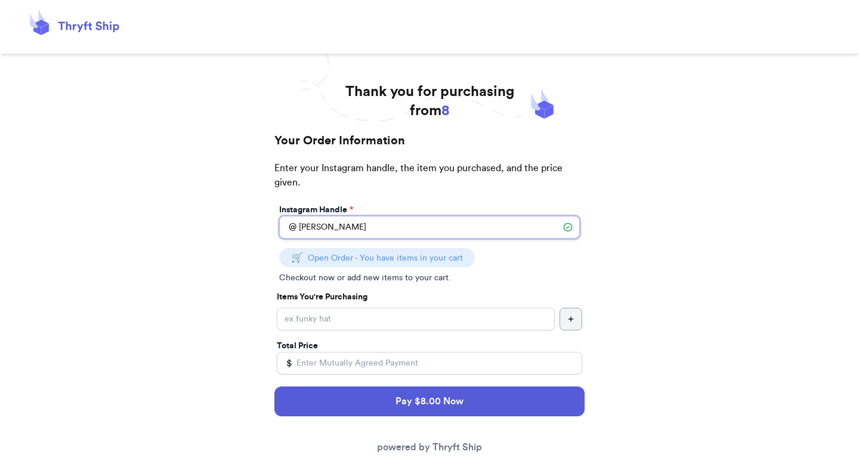
type input "[PERSON_NAME]"
click at [319, 316] on input "Instagram Handle *" at bounding box center [416, 319] width 278 height 23
type input "c"
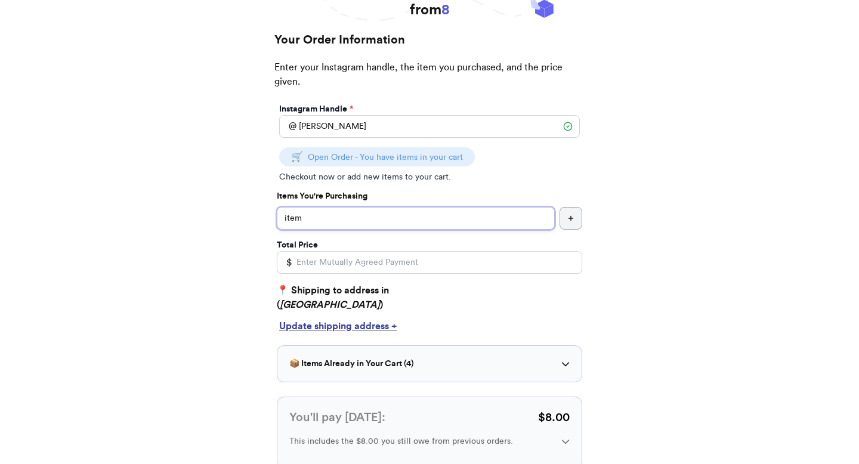
scroll to position [109, 0]
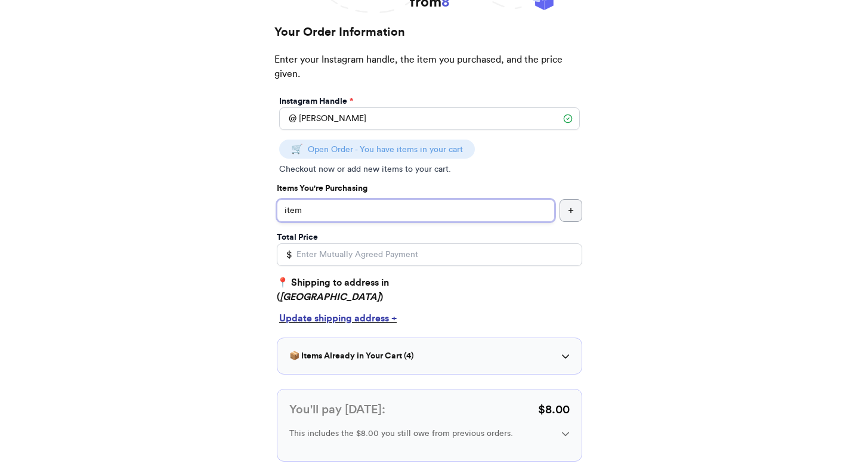
type input "item"
click at [365, 256] on input "Total Price" at bounding box center [429, 254] width 305 height 23
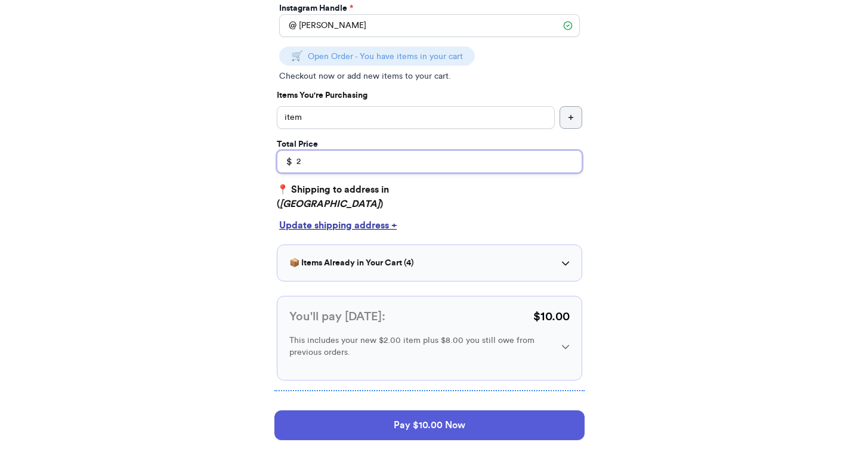
scroll to position [223, 0]
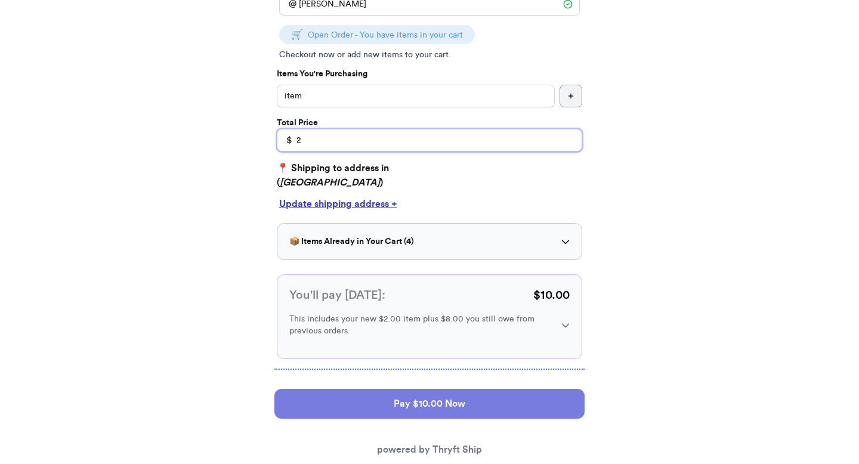
type input "2"
click at [352, 399] on button "Pay $10.00 Now" at bounding box center [429, 404] width 310 height 30
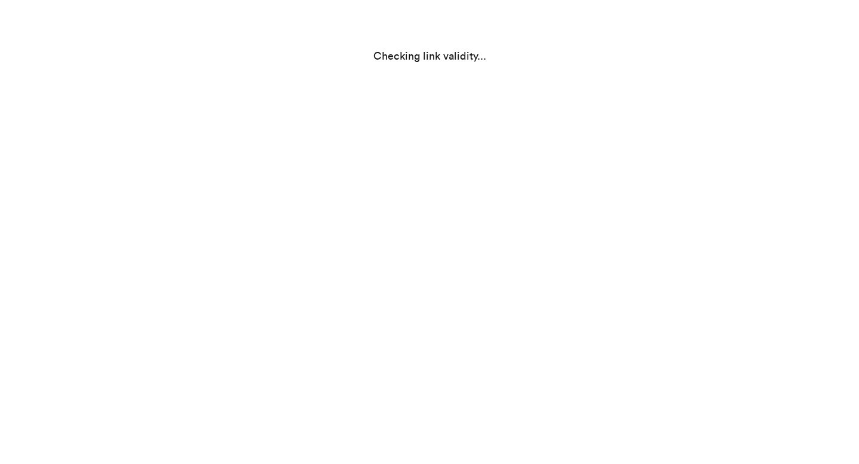
scroll to position [0, 0]
select select "GA"
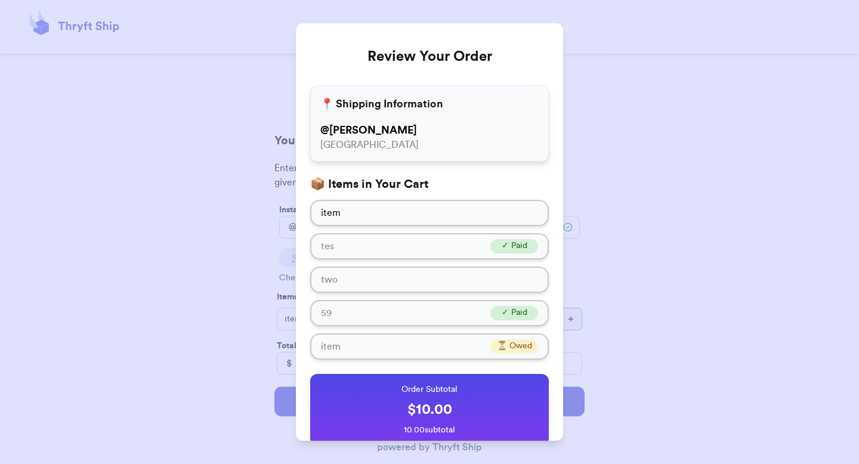
scroll to position [93, 0]
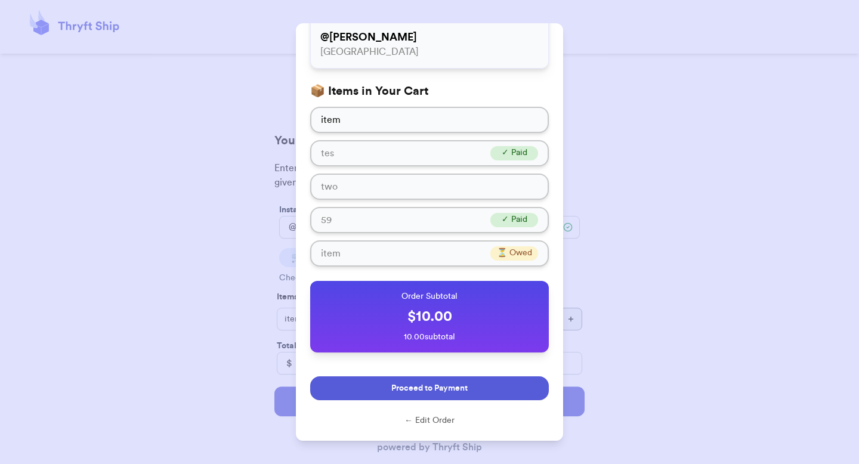
click at [391, 385] on span "Proceed to Payment" at bounding box center [429, 388] width 76 height 12
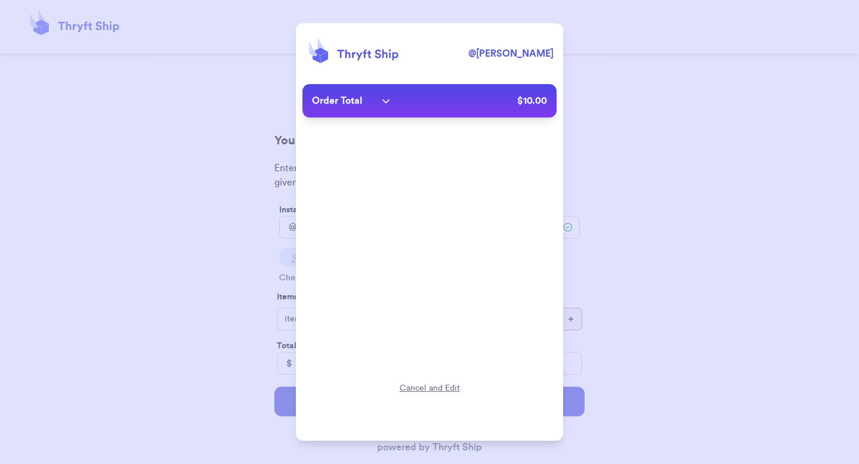
scroll to position [0, 0]
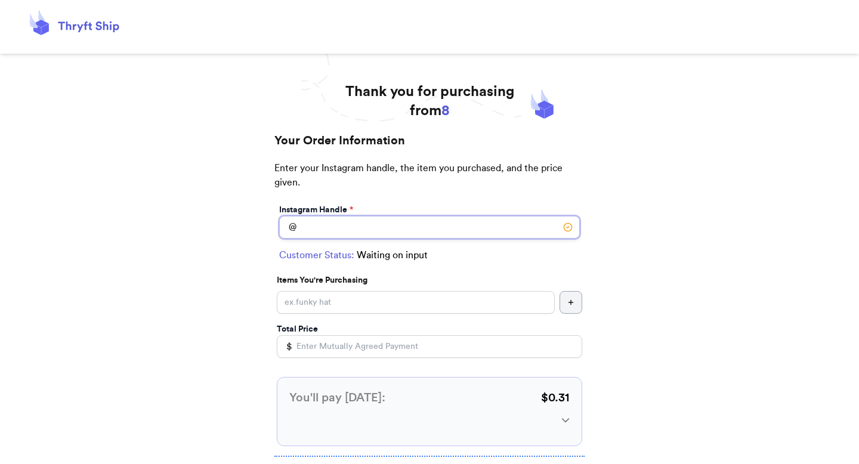
click at [336, 221] on input "Instagram Handle *" at bounding box center [429, 227] width 301 height 23
type input "[PERSON_NAME]"
select select "GA"
type input "[GEOGRAPHIC_DATA]"
type input "30601"
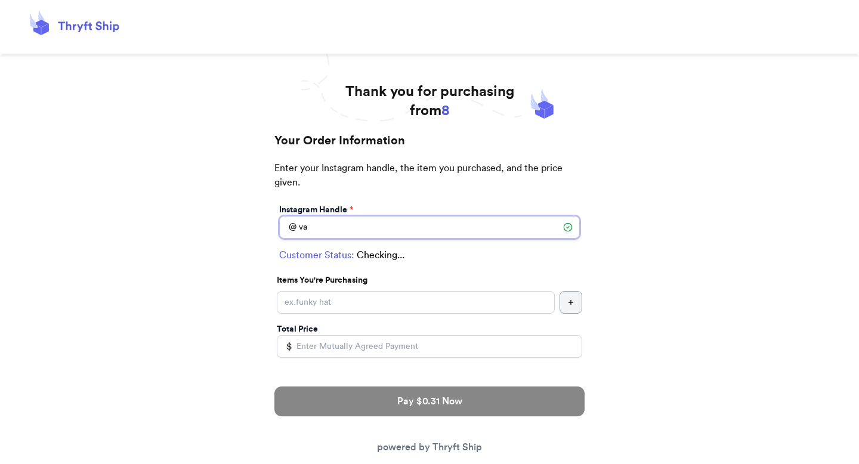
type input "v"
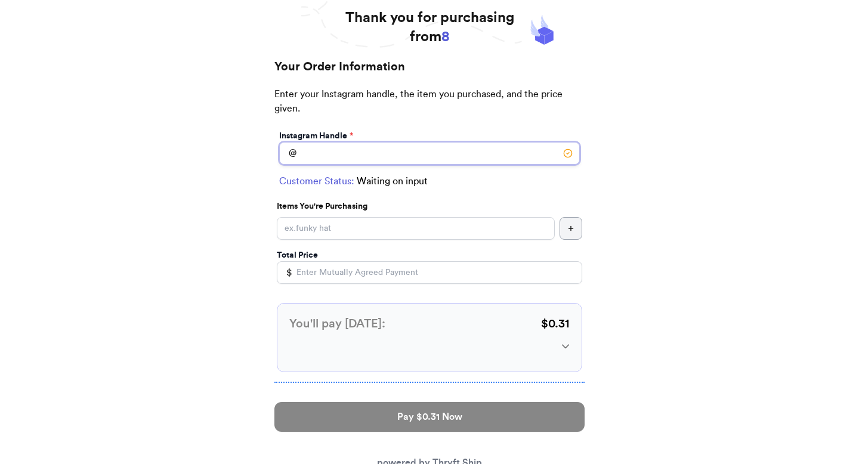
scroll to position [113, 0]
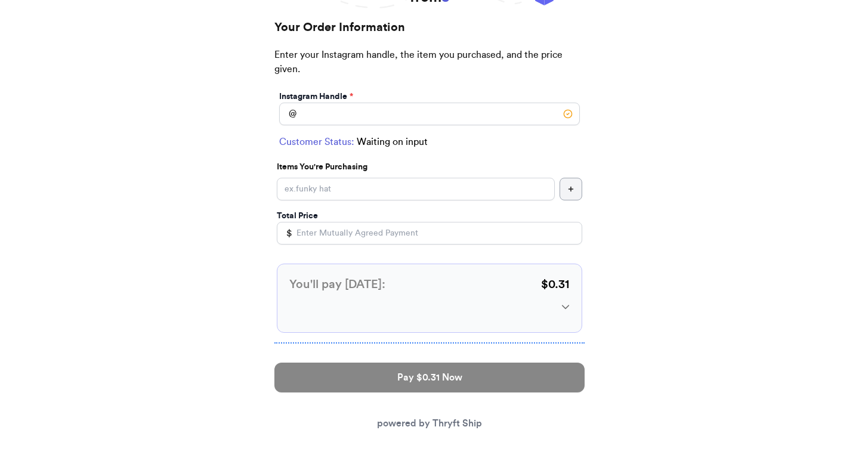
click at [559, 304] on div at bounding box center [429, 307] width 280 height 8
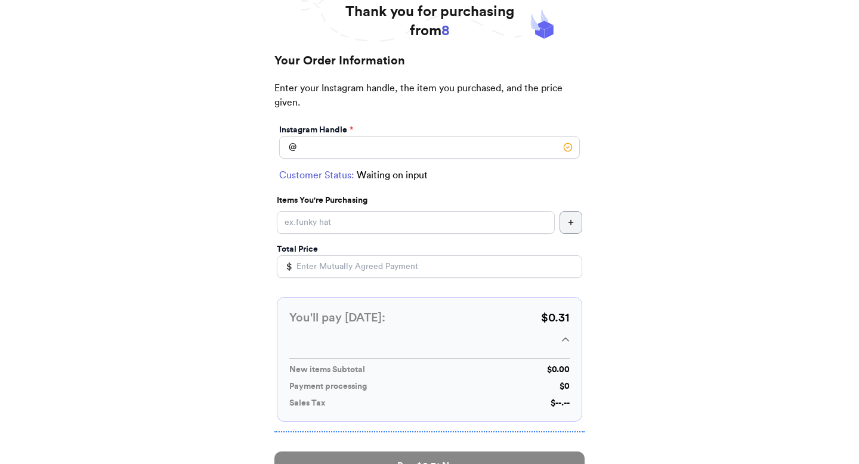
scroll to position [84, 0]
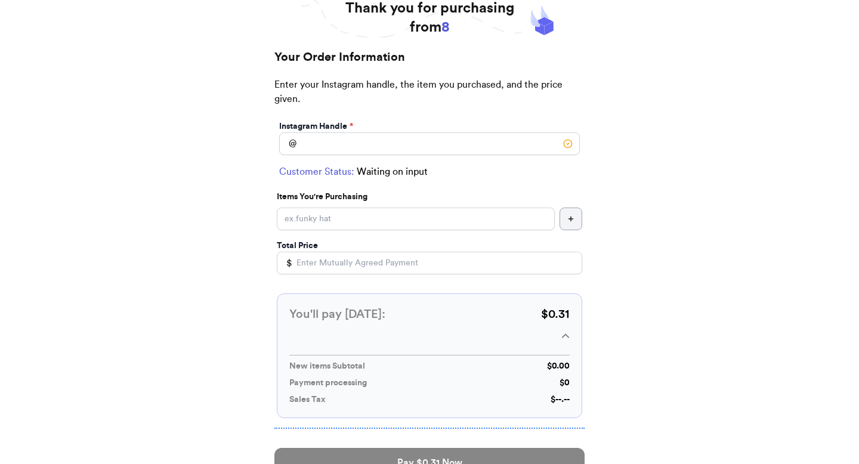
click at [559, 339] on div at bounding box center [429, 336] width 280 height 8
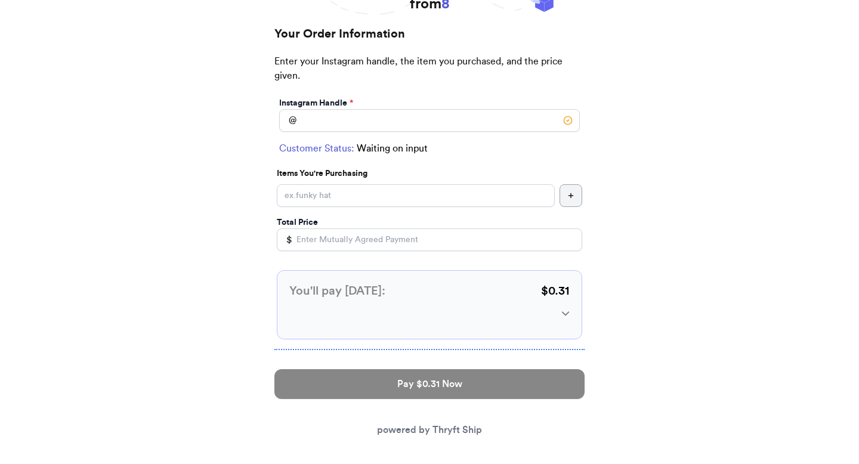
scroll to position [113, 0]
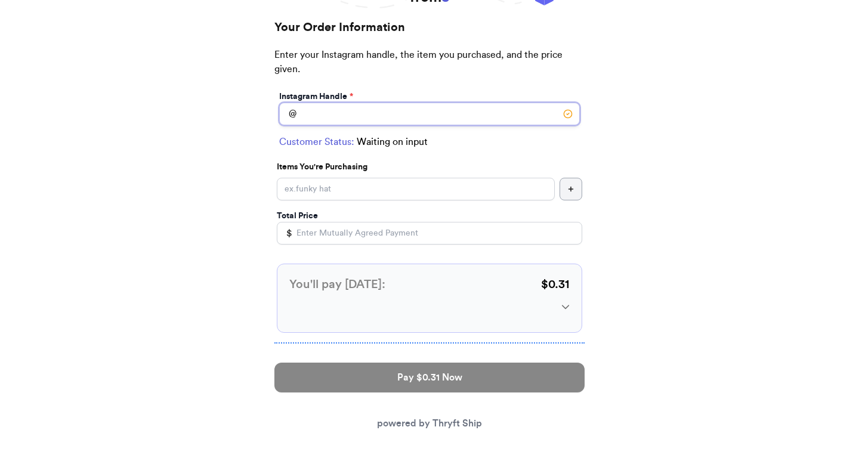
click at [406, 118] on input "Instagram Handle *" at bounding box center [429, 114] width 301 height 23
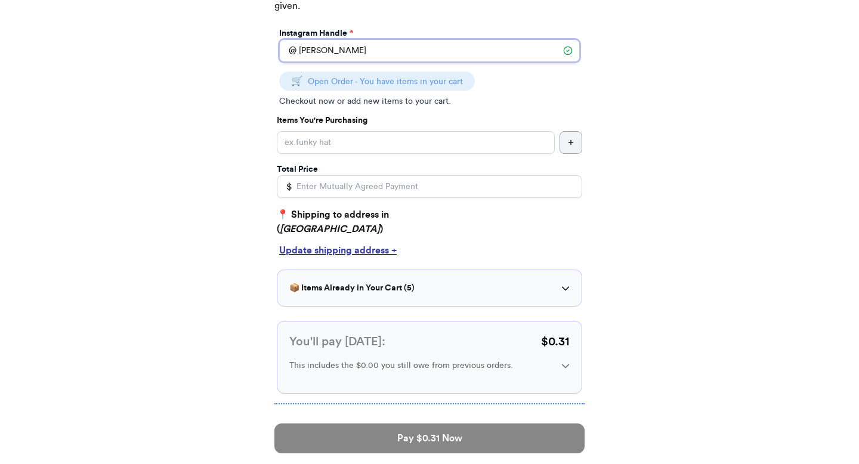
scroll to position [233, 0]
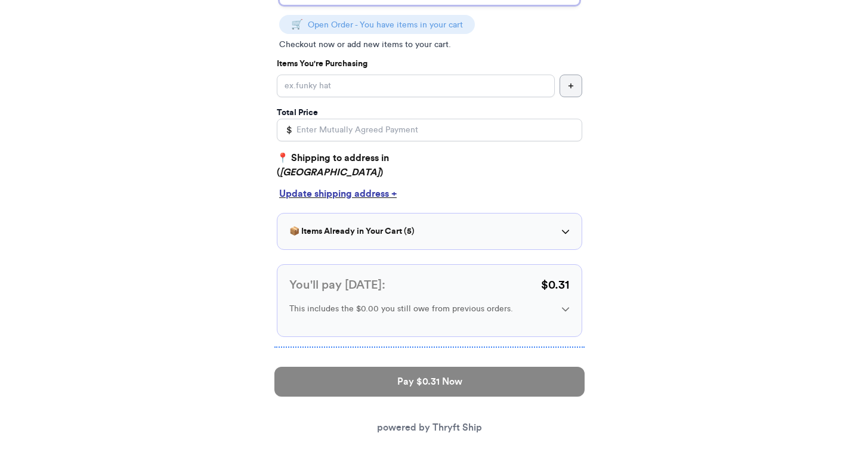
type input "[PERSON_NAME]"
click at [376, 291] on h3 "You'll pay [DATE]:" at bounding box center [337, 285] width 96 height 17
click at [566, 309] on icon at bounding box center [565, 309] width 8 height 8
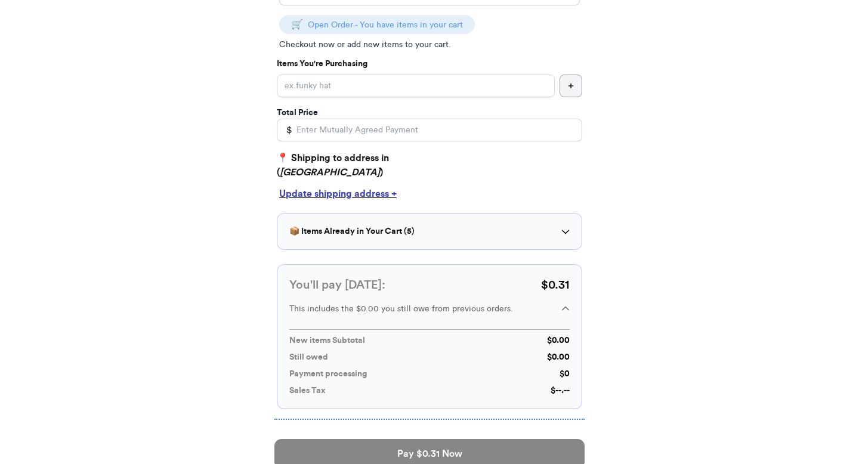
click at [514, 227] on div "📦 Items Already in Your Cart ( 5 )" at bounding box center [429, 232] width 280 height 12
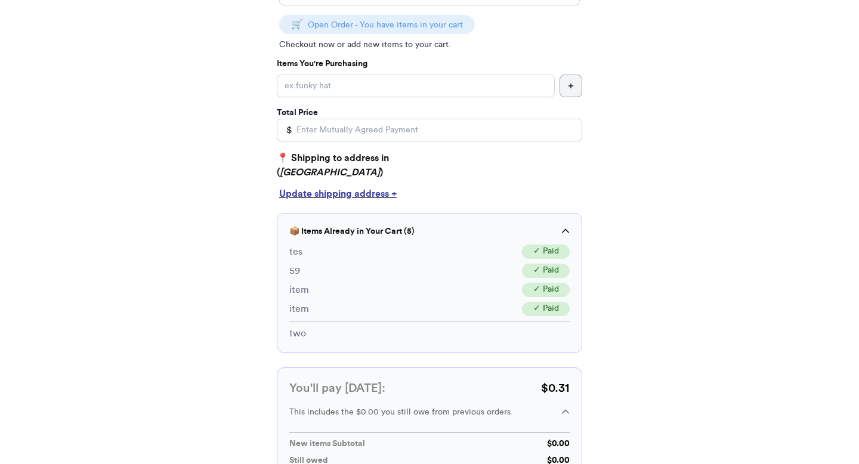
click at [518, 228] on div "📦 Items Already in Your Cart ( 5 )" at bounding box center [429, 232] width 280 height 12
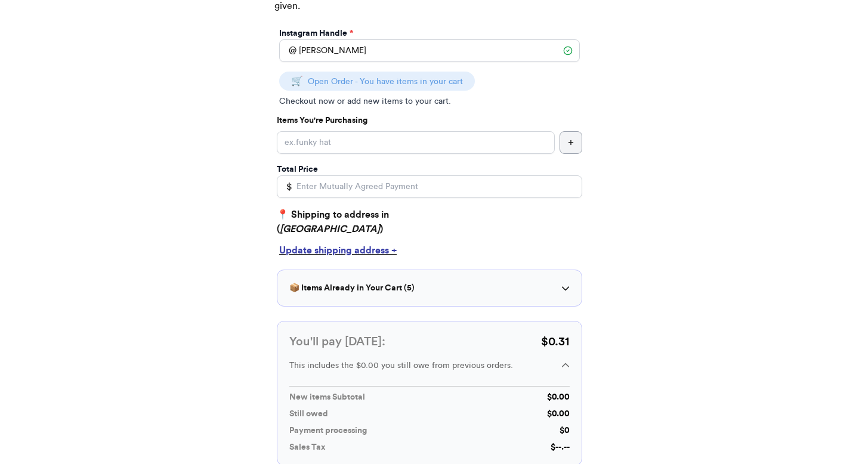
scroll to position [196, 0]
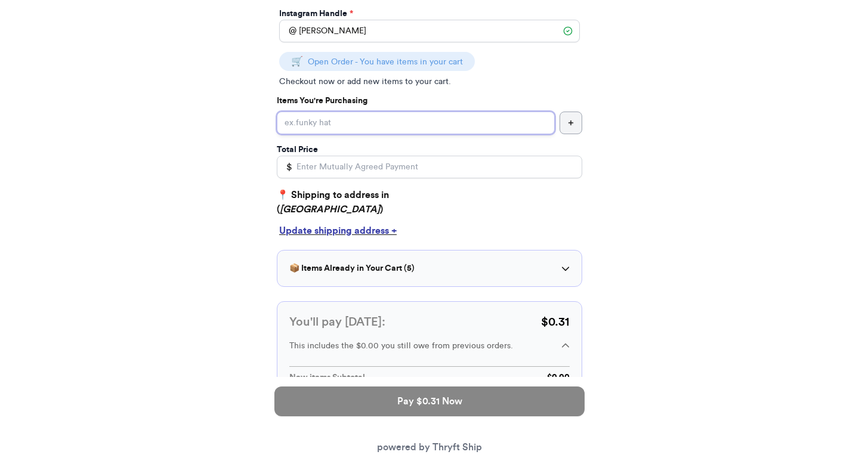
click at [479, 129] on input "Instagram Handle *" at bounding box center [416, 123] width 278 height 23
type input "hat"
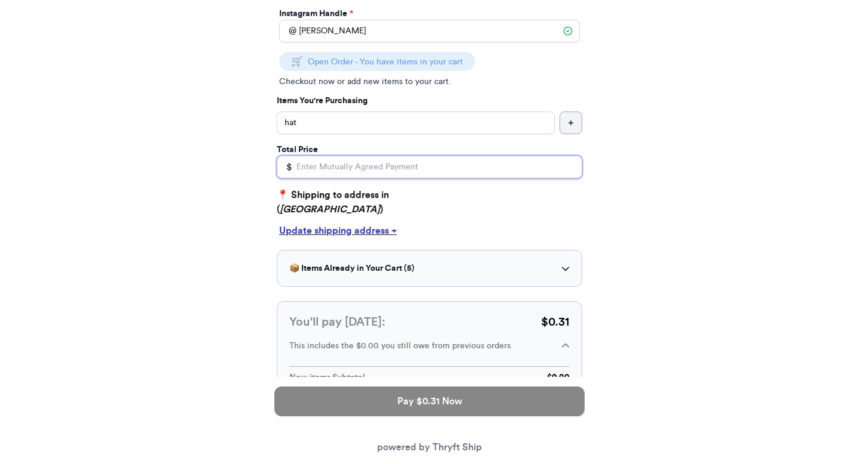
click at [435, 171] on input "Total Price" at bounding box center [429, 167] width 305 height 23
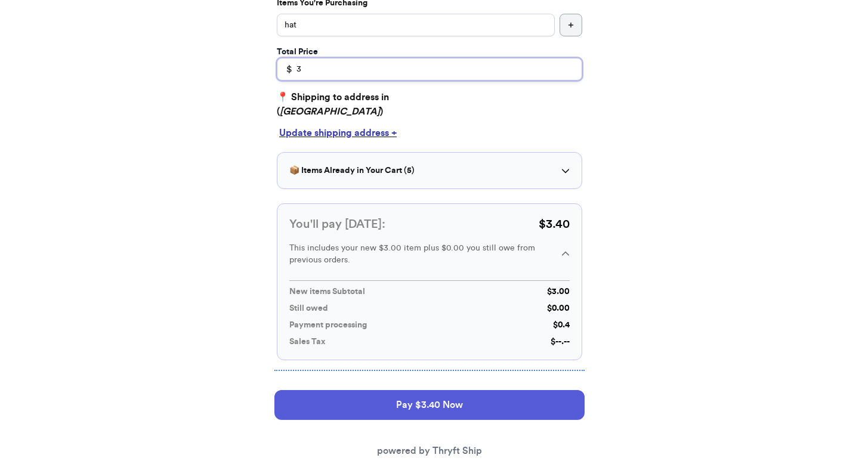
scroll to position [298, 0]
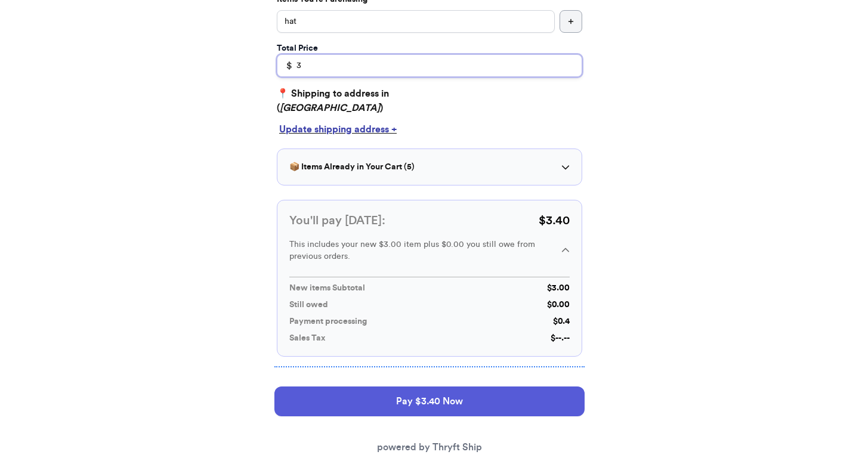
type input "3"
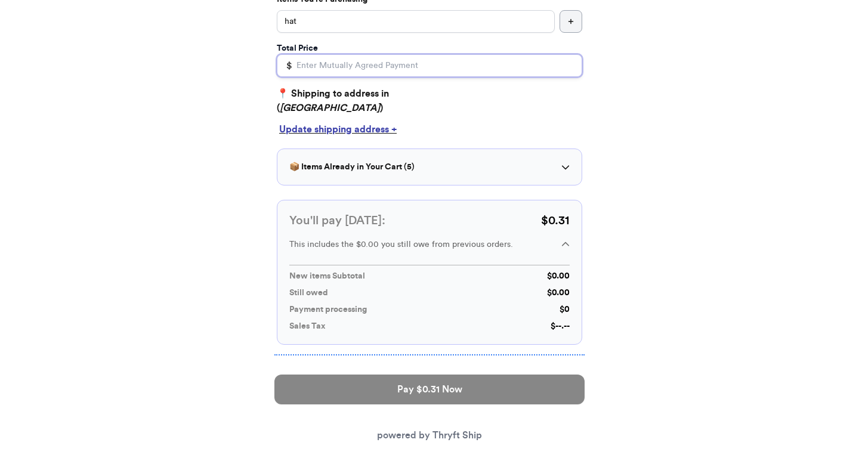
type input "0"
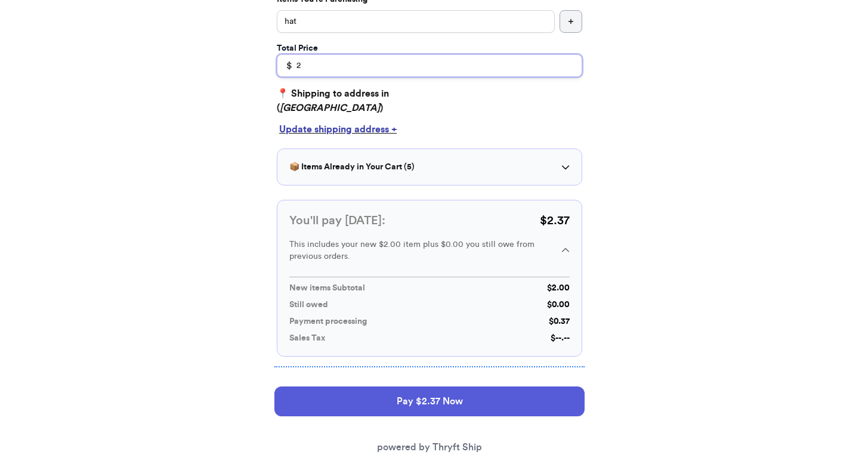
type input "2"
click at [539, 352] on div "You'll pay today: $ 2.37 This includes your new $2.00 item plus $0.00 you still…" at bounding box center [429, 278] width 305 height 157
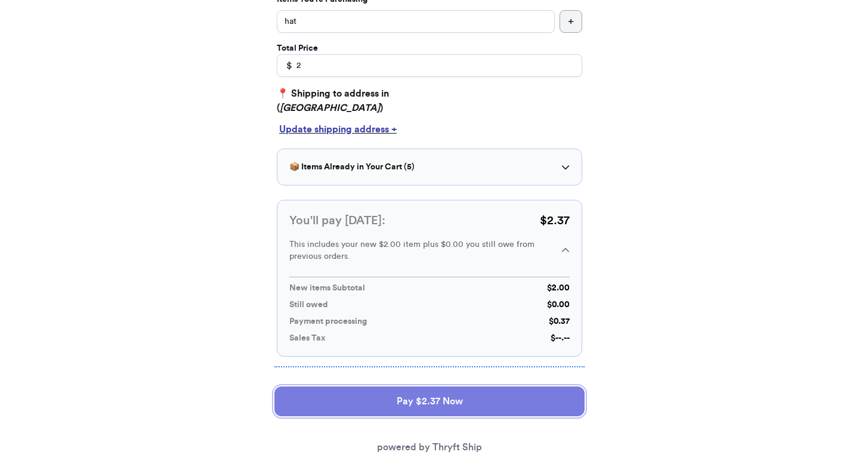
click at [526, 391] on button "Pay $2.37 Now" at bounding box center [429, 402] width 310 height 30
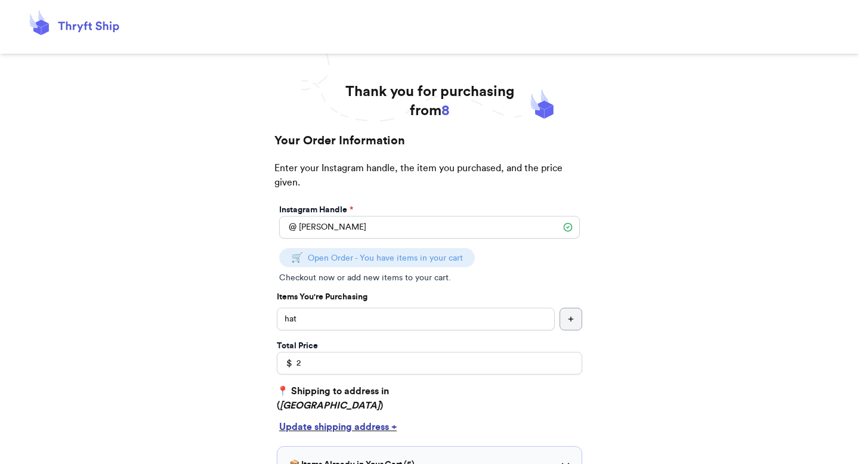
select select "GA"
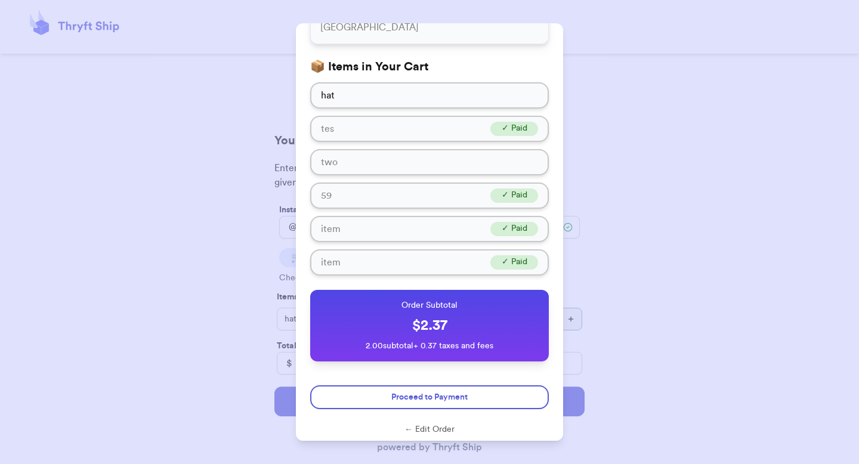
scroll to position [126, 0]
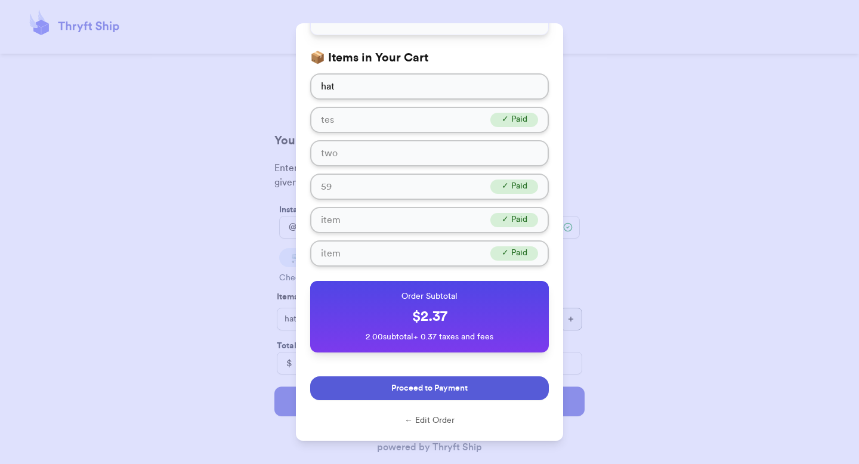
click at [467, 385] on span "Proceed to Payment" at bounding box center [429, 388] width 76 height 12
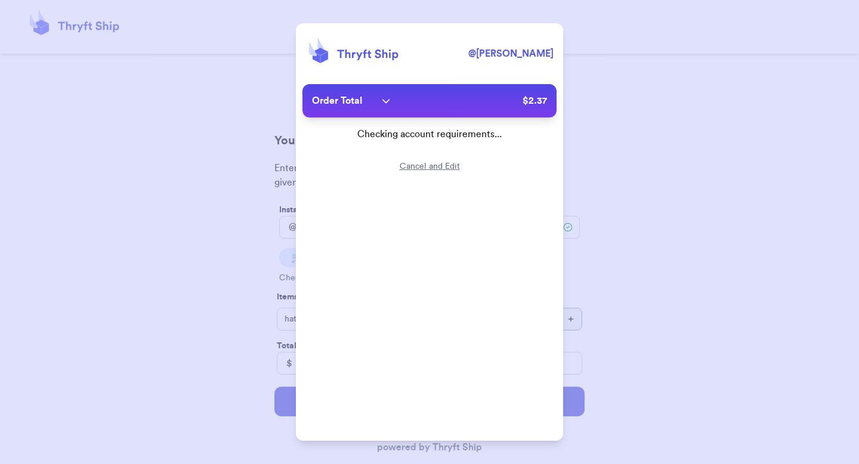
scroll to position [0, 0]
click at [368, 107] on div "Order Total" at bounding box center [351, 101] width 78 height 14
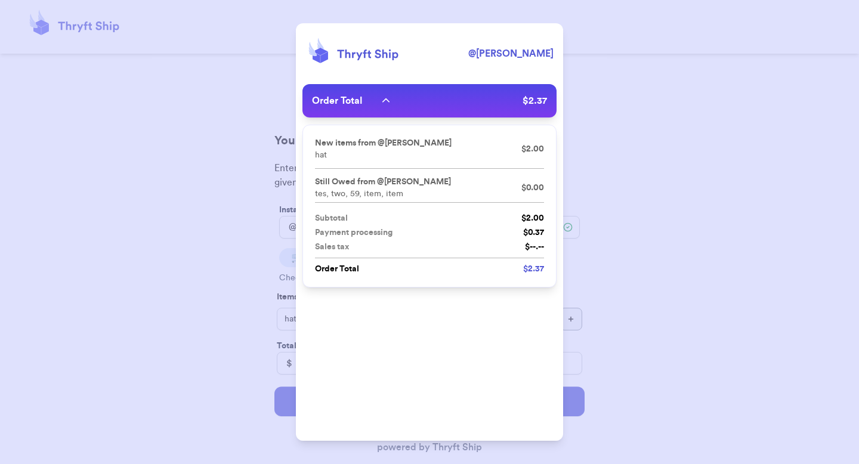
click at [379, 103] on div "Order Total" at bounding box center [351, 101] width 78 height 14
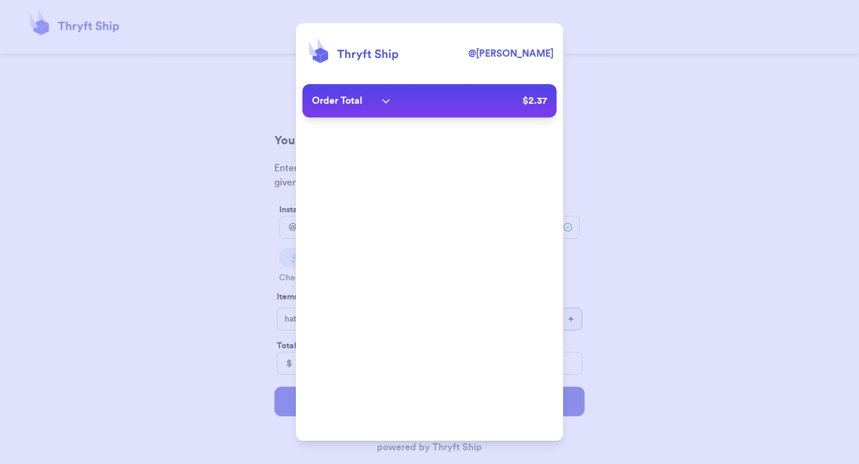
click at [379, 103] on div "Order Total" at bounding box center [351, 101] width 78 height 14
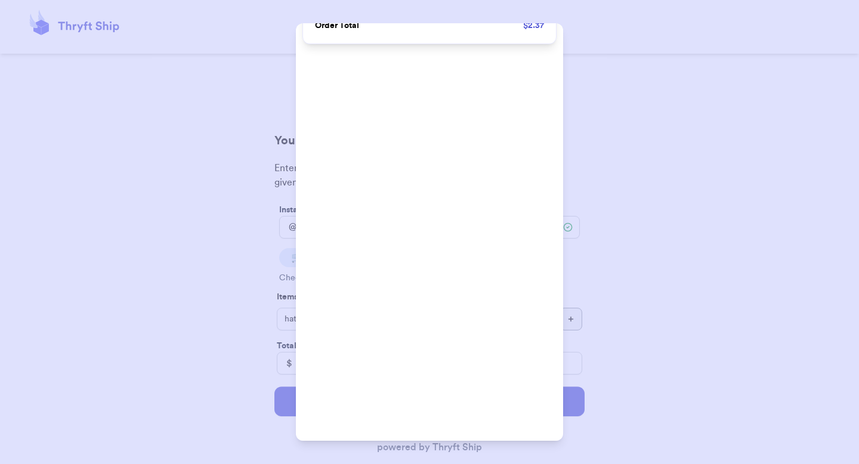
scroll to position [245, 0]
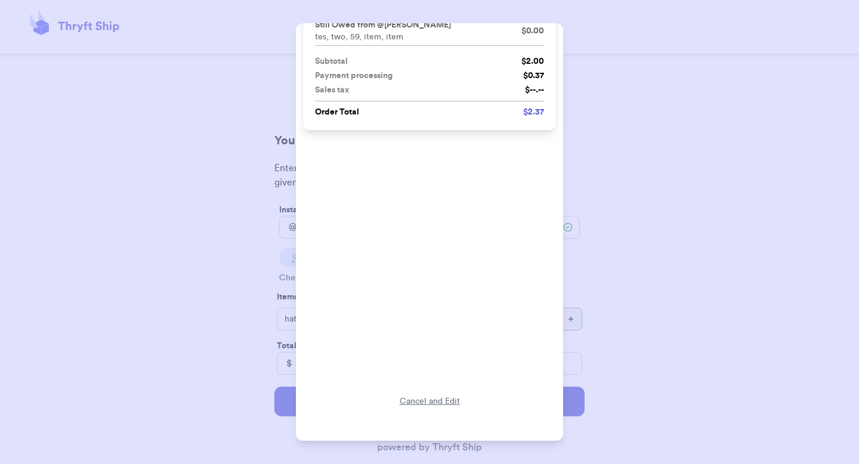
scroll to position [156, 0]
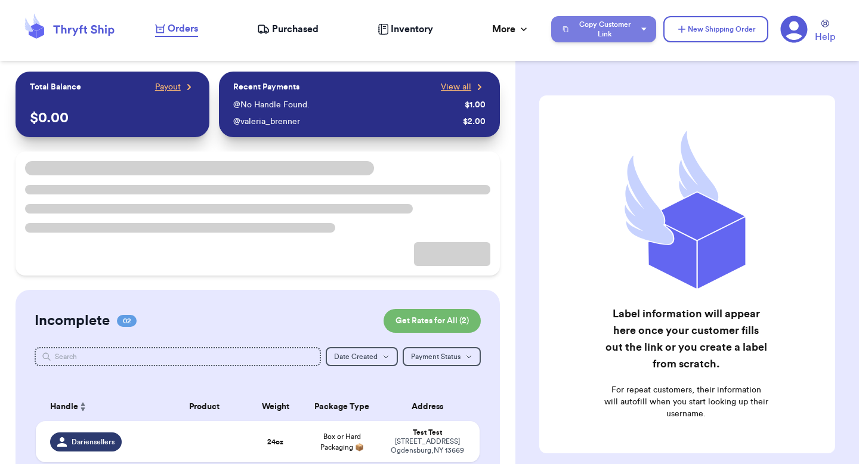
click at [591, 35] on button "Copy Customer Link" at bounding box center [603, 29] width 105 height 26
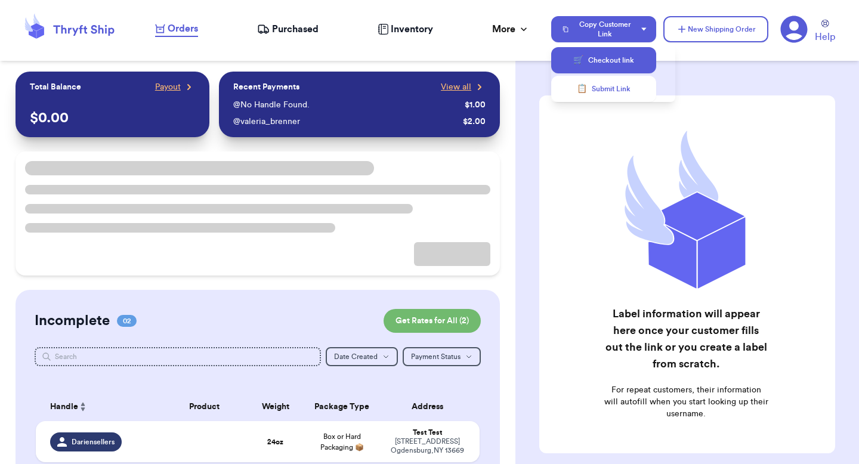
click at [588, 63] on button "🛒 Checkout link" at bounding box center [603, 60] width 105 height 26
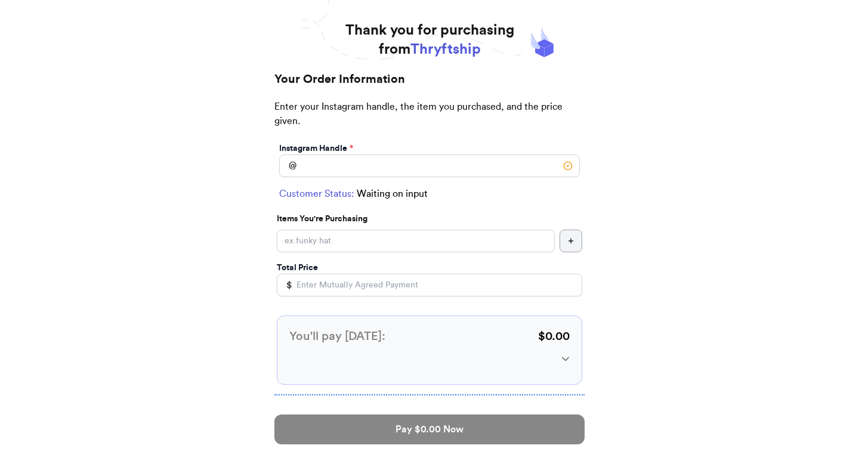
scroll to position [61, 0]
click at [437, 163] on input "Instagram Handle *" at bounding box center [429, 166] width 301 height 23
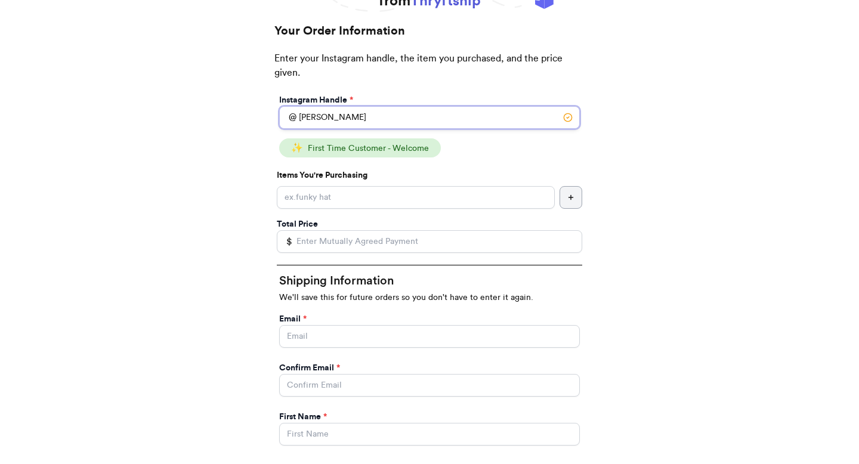
scroll to position [107, 0]
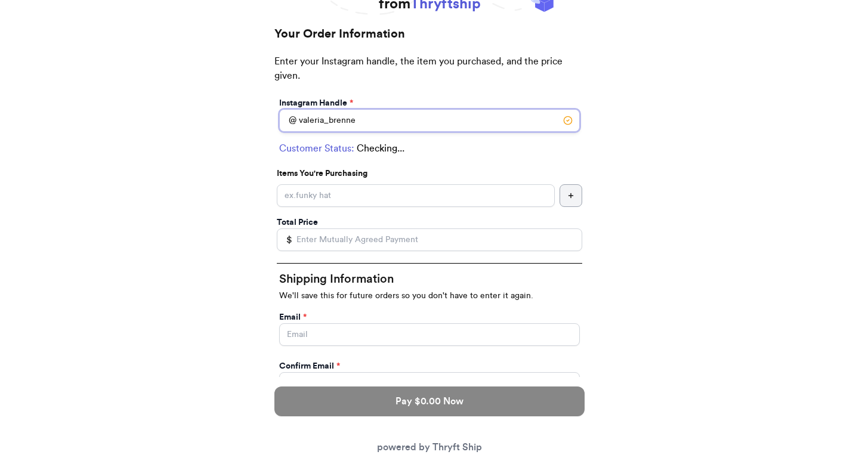
type input "valeria_brenner"
select select "GA"
type input "[PERSON_NAME][GEOGRAPHIC_DATA]"
type input "30022"
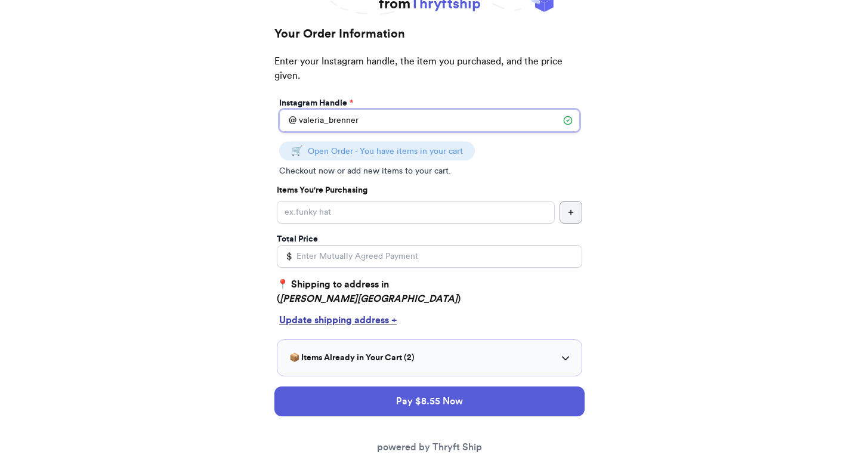
click at [447, 121] on input "valeria_brenner" at bounding box center [429, 120] width 301 height 23
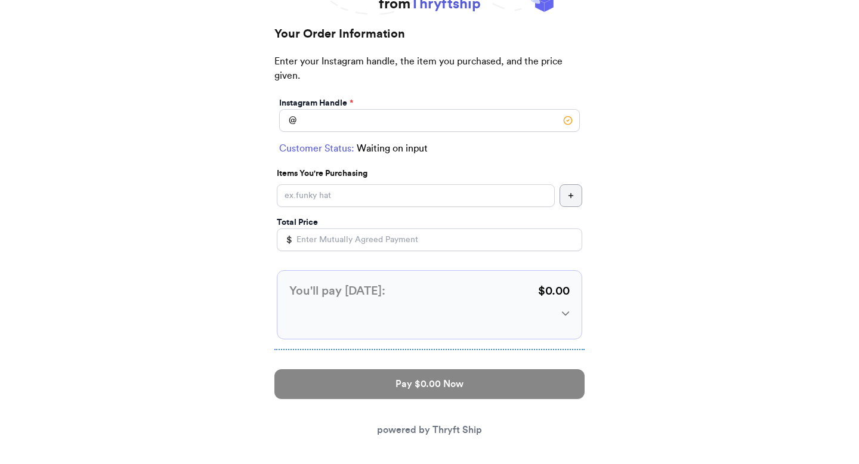
click at [687, 167] on div "Thank you for purchasing from Thryftship Your Order Information Enter your Inst…" at bounding box center [429, 223] width 859 height 495
click at [444, 117] on input "Instagram Handle *" at bounding box center [429, 120] width 301 height 23
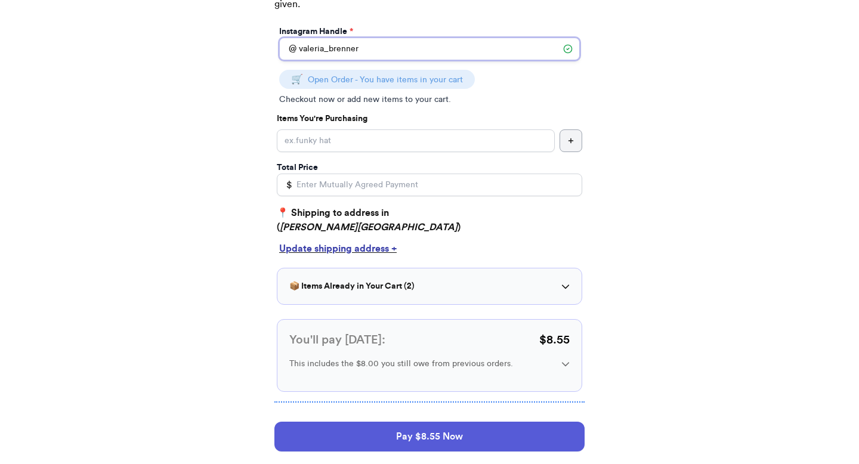
scroll to position [175, 0]
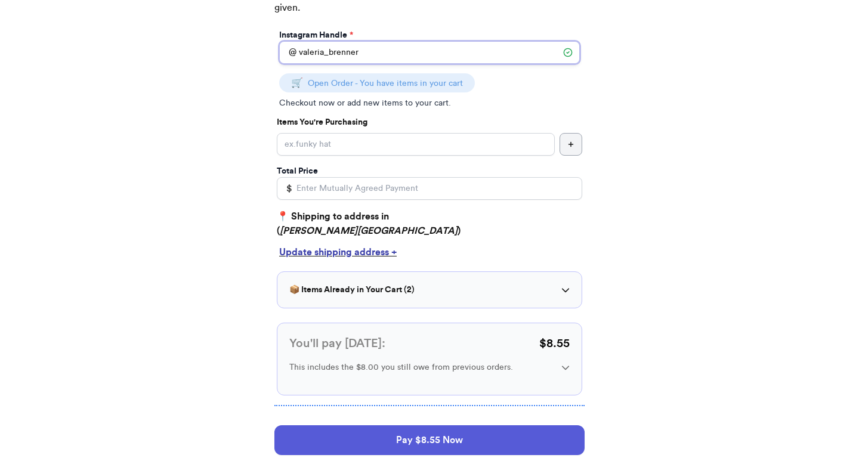
type input "valeria_brenner"
click at [444, 286] on div "📦 Items Already in Your Cart ( 2 )" at bounding box center [429, 290] width 280 height 12
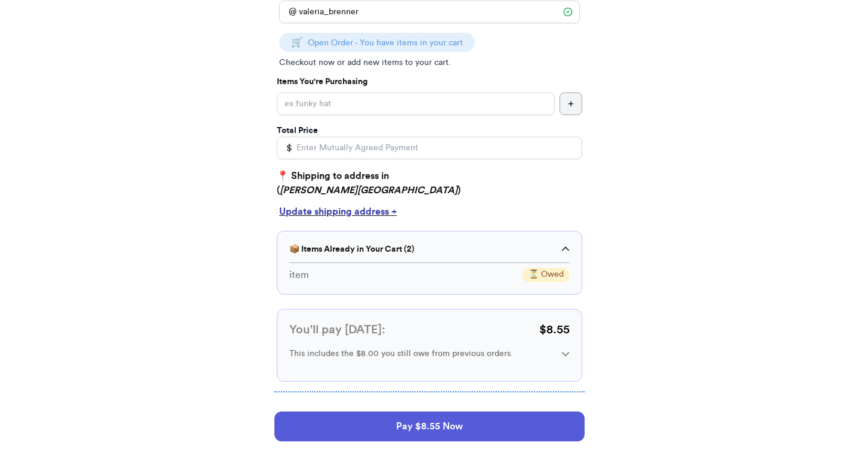
scroll to position [231, 0]
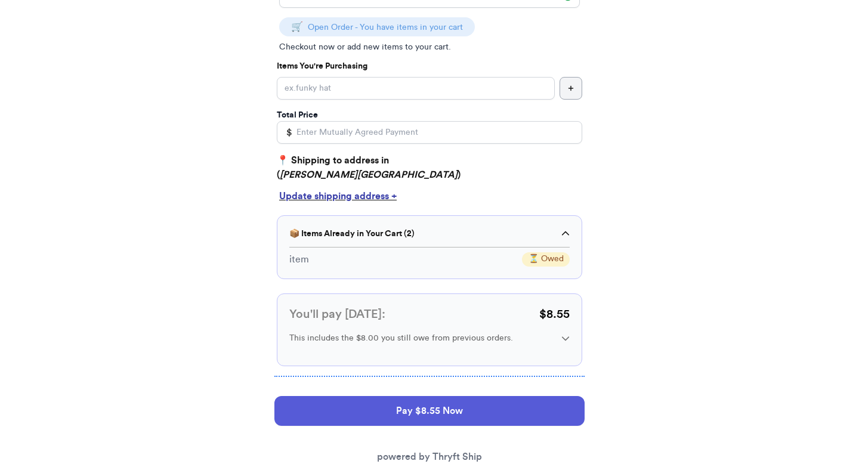
click at [431, 238] on div "📦 Items Already in Your Cart ( 2 )" at bounding box center [429, 234] width 280 height 12
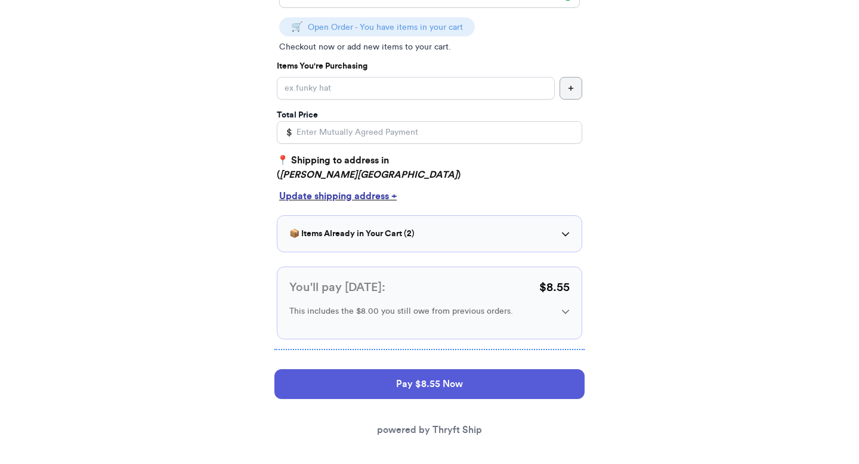
click at [434, 280] on div "You'll pay [DATE]: $ 8.55" at bounding box center [429, 287] width 280 height 17
click at [431, 292] on div "You'll pay [DATE]: $ 8.55" at bounding box center [429, 287] width 280 height 17
click at [547, 306] on p "This includes the $8.00 you still owe from previous orders." at bounding box center [420, 311] width 263 height 12
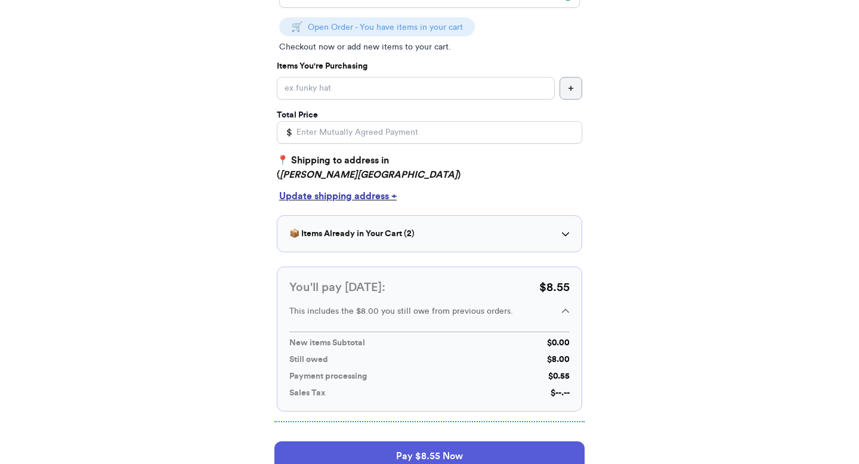
click at [544, 313] on p "This includes the $8.00 you still owe from previous orders." at bounding box center [420, 311] width 263 height 12
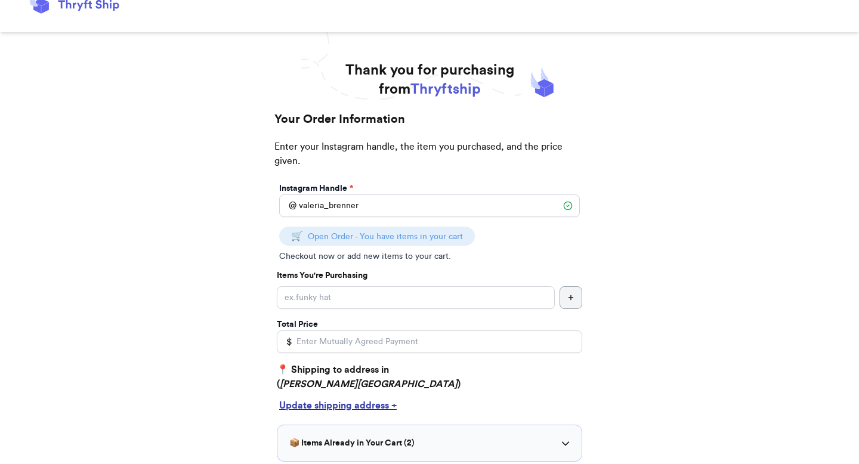
scroll to position [18, 0]
